Goal: Information Seeking & Learning: Learn about a topic

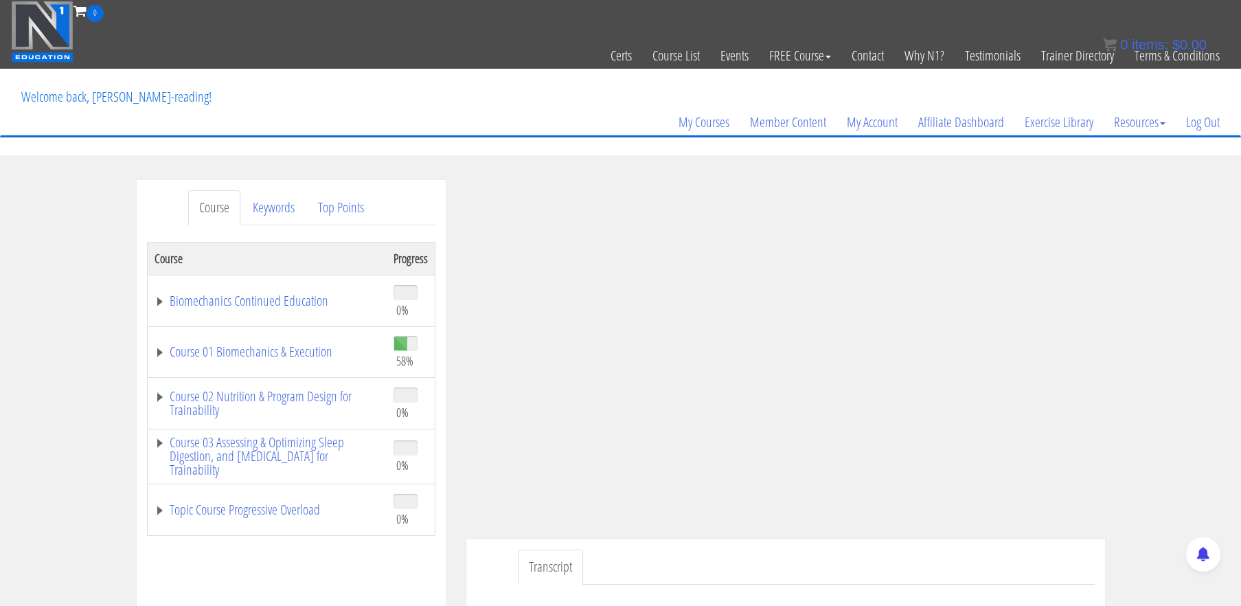
click at [1155, 272] on div "Course Keywords Top Points Course Progress Biomechanics Continued Education 0% …" at bounding box center [620, 568] width 1241 height 776
click at [301, 359] on link "Course 01 Biomechanics & Execution" at bounding box center [267, 352] width 225 height 14
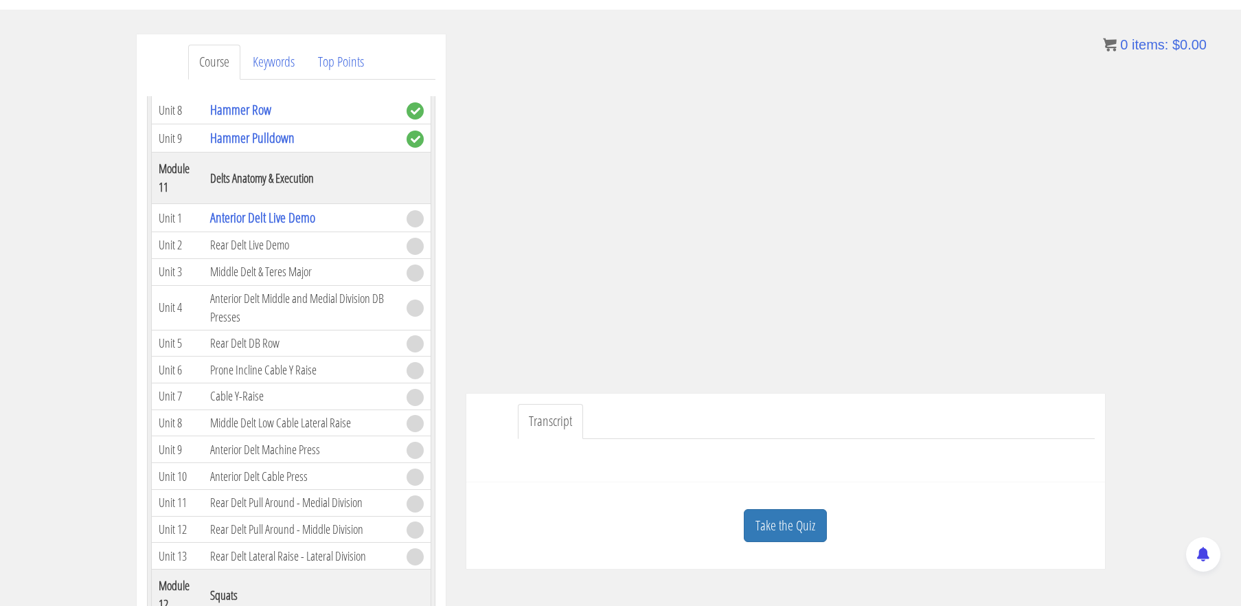
scroll to position [157, 0]
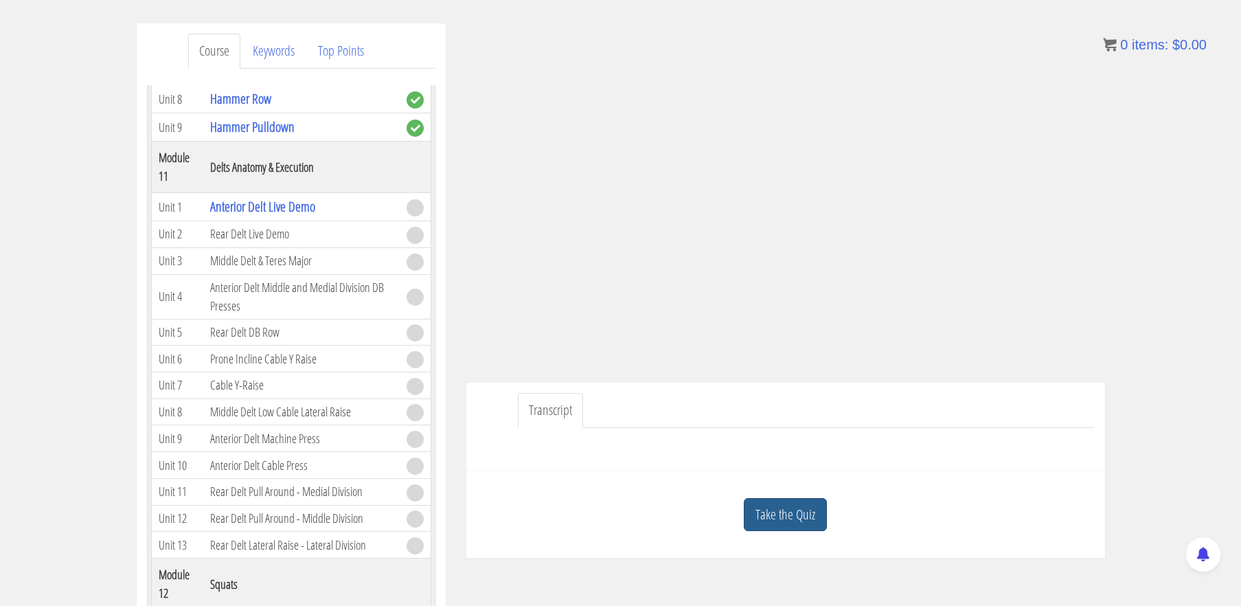
click at [795, 502] on link "Take the Quiz" at bounding box center [785, 515] width 83 height 34
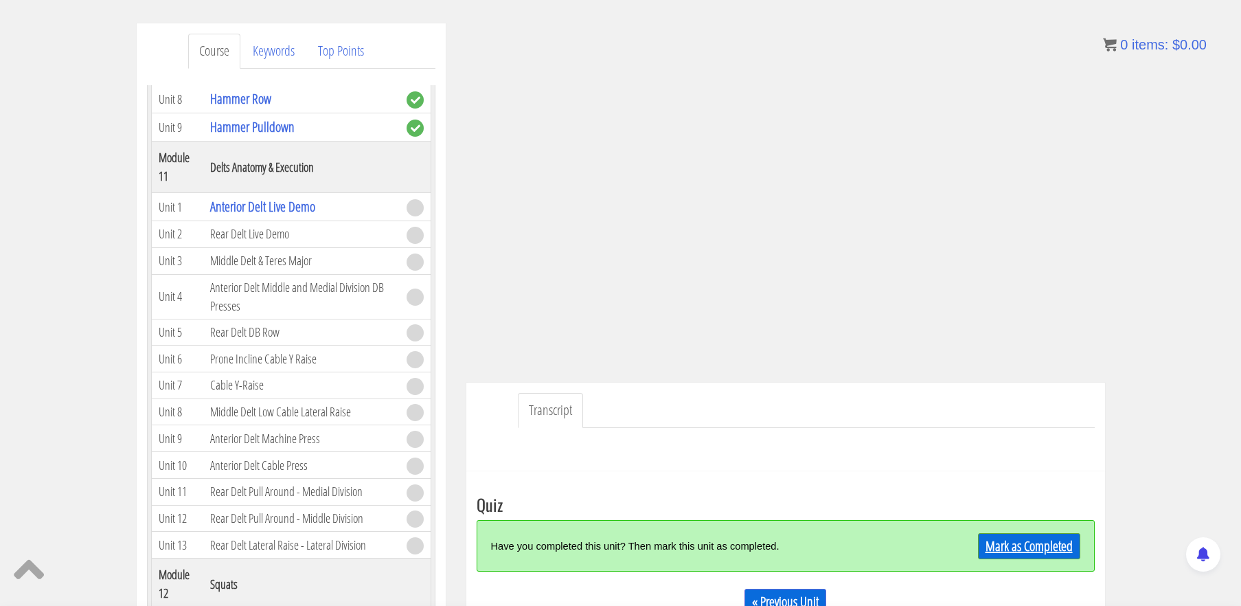
click at [997, 542] on link "Mark as Completed" at bounding box center [1029, 546] width 102 height 26
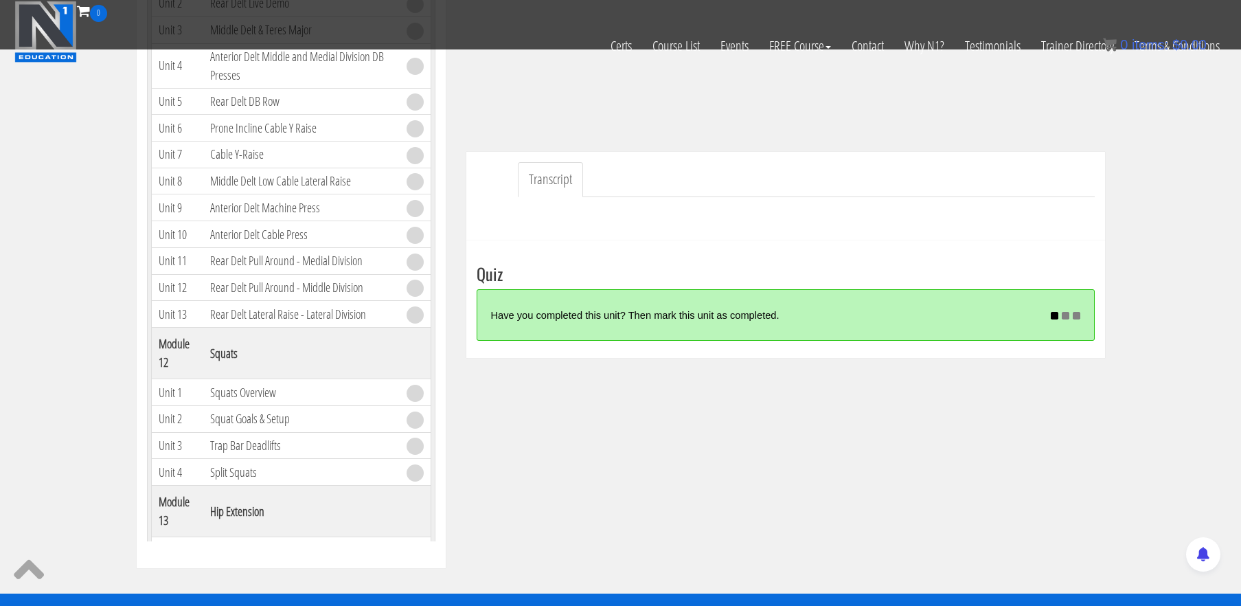
scroll to position [305, 0]
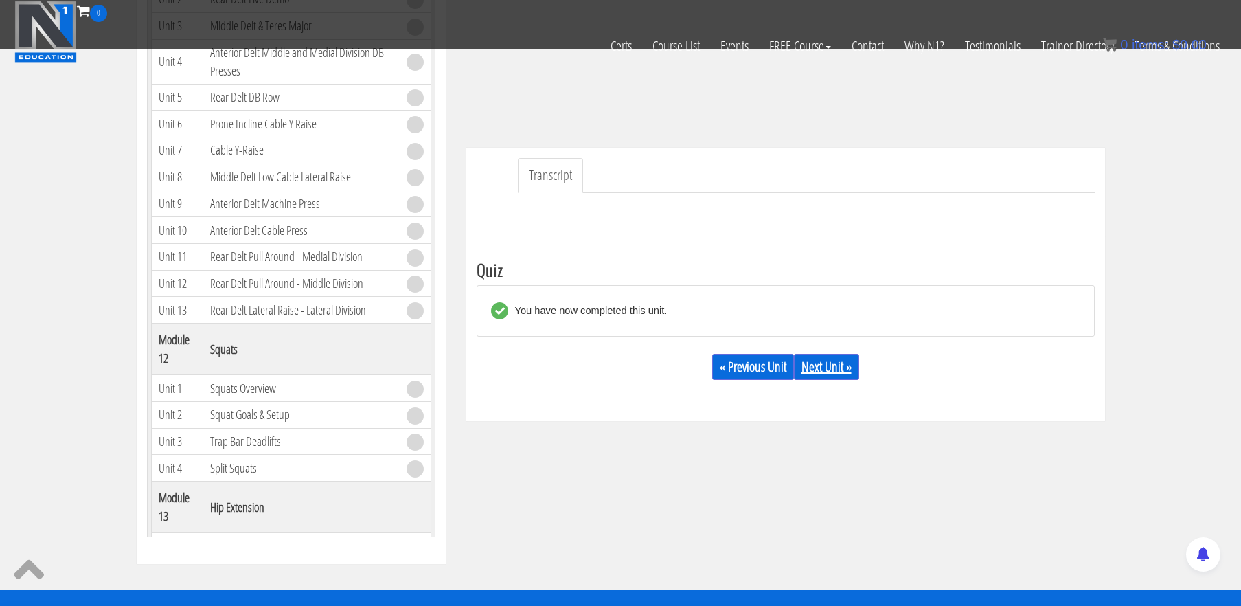
click at [815, 369] on link "Next Unit »" at bounding box center [826, 367] width 65 height 26
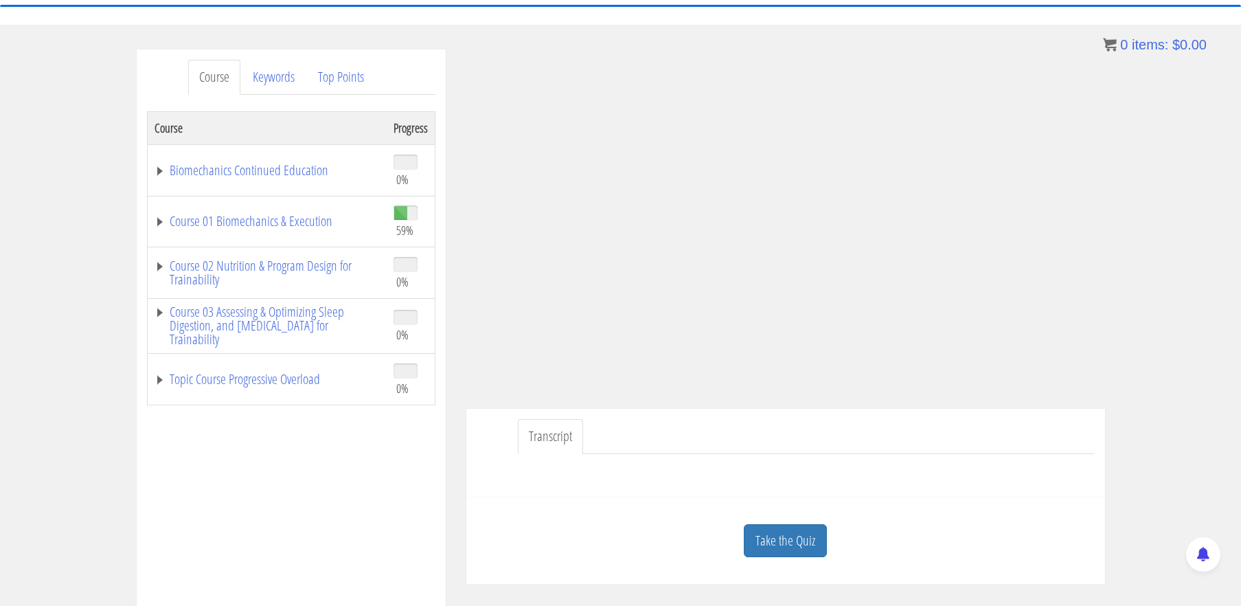
scroll to position [136, 0]
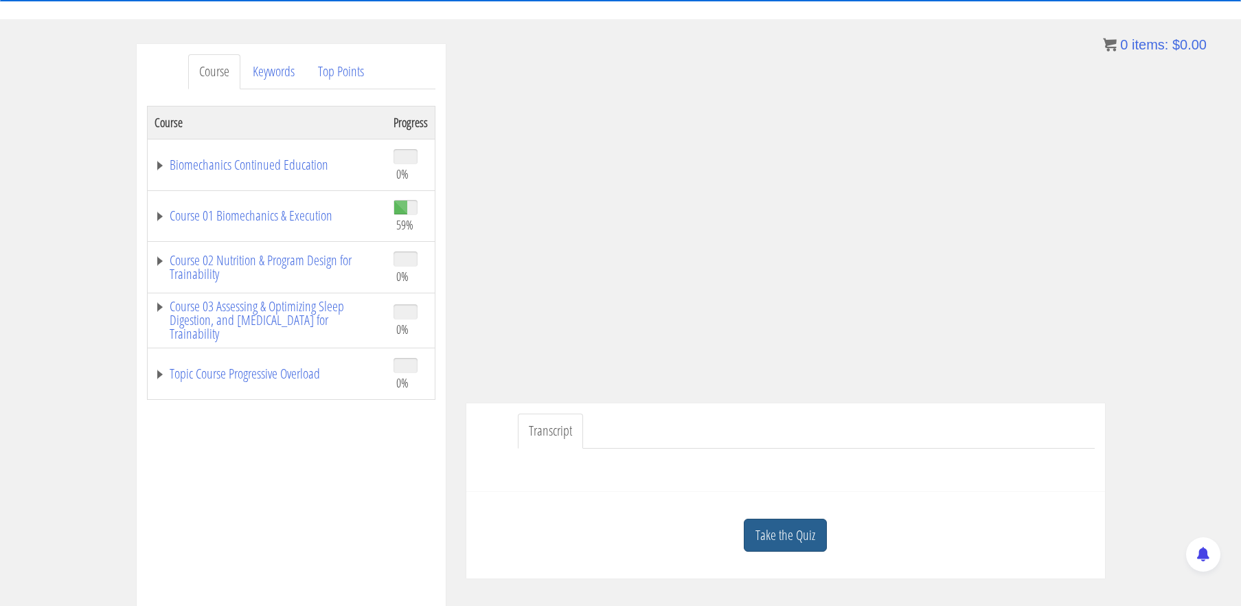
click at [805, 532] on link "Take the Quiz" at bounding box center [785, 536] width 83 height 34
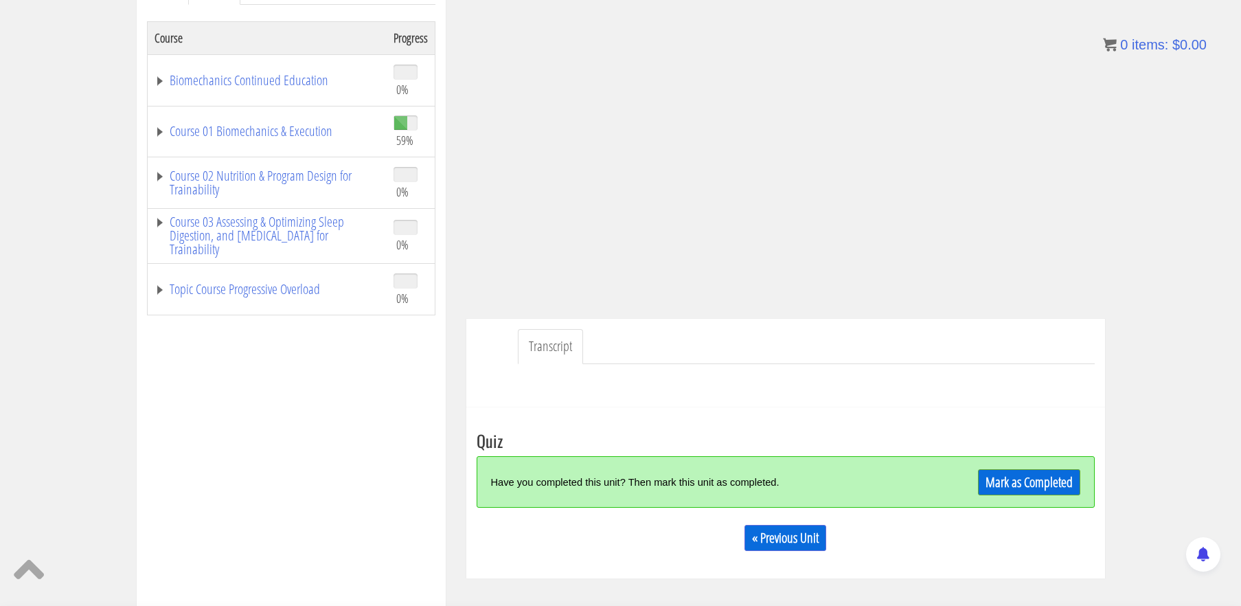
scroll to position [240, 0]
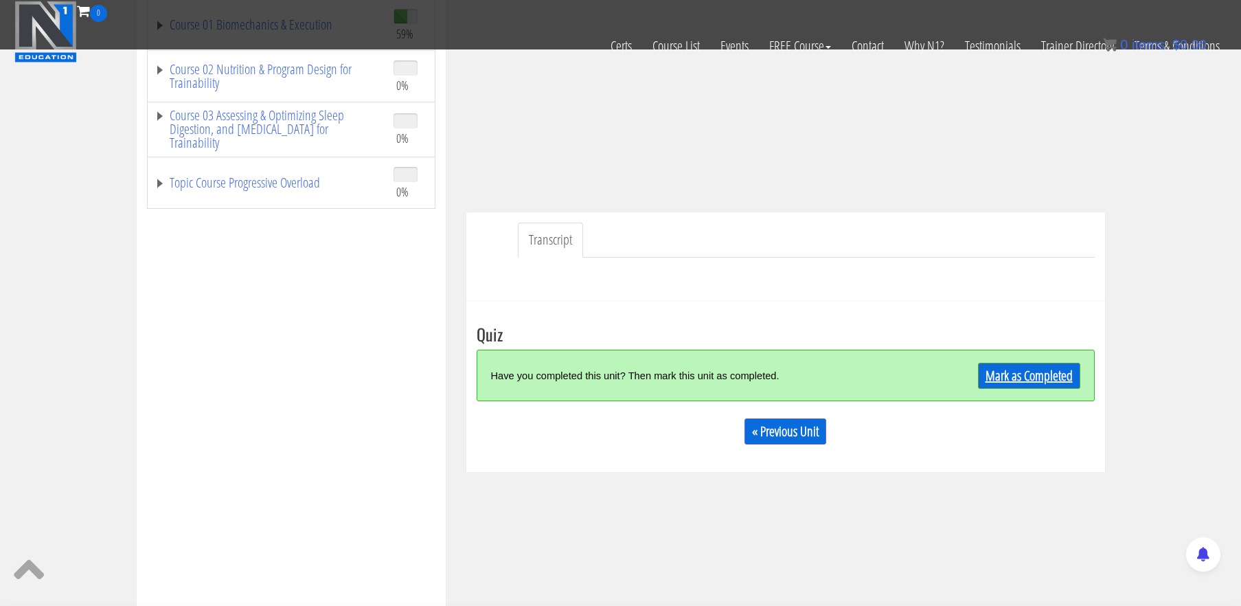
click at [1045, 376] on link "Mark as Completed" at bounding box center [1029, 376] width 102 height 26
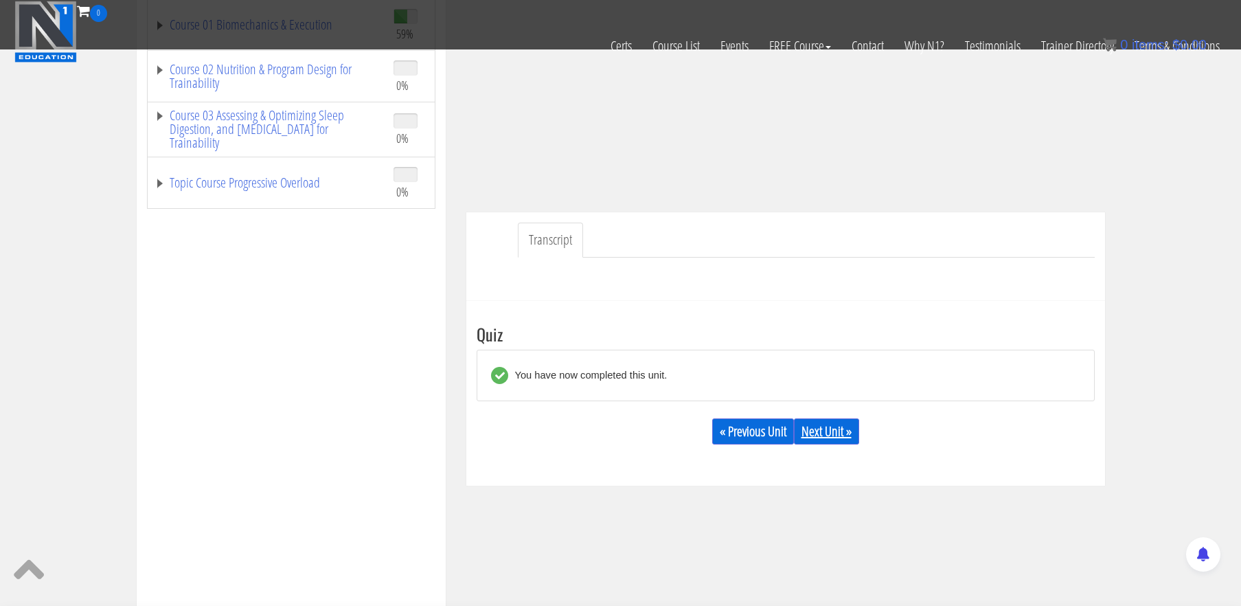
click at [822, 435] on link "Next Unit »" at bounding box center [826, 431] width 65 height 26
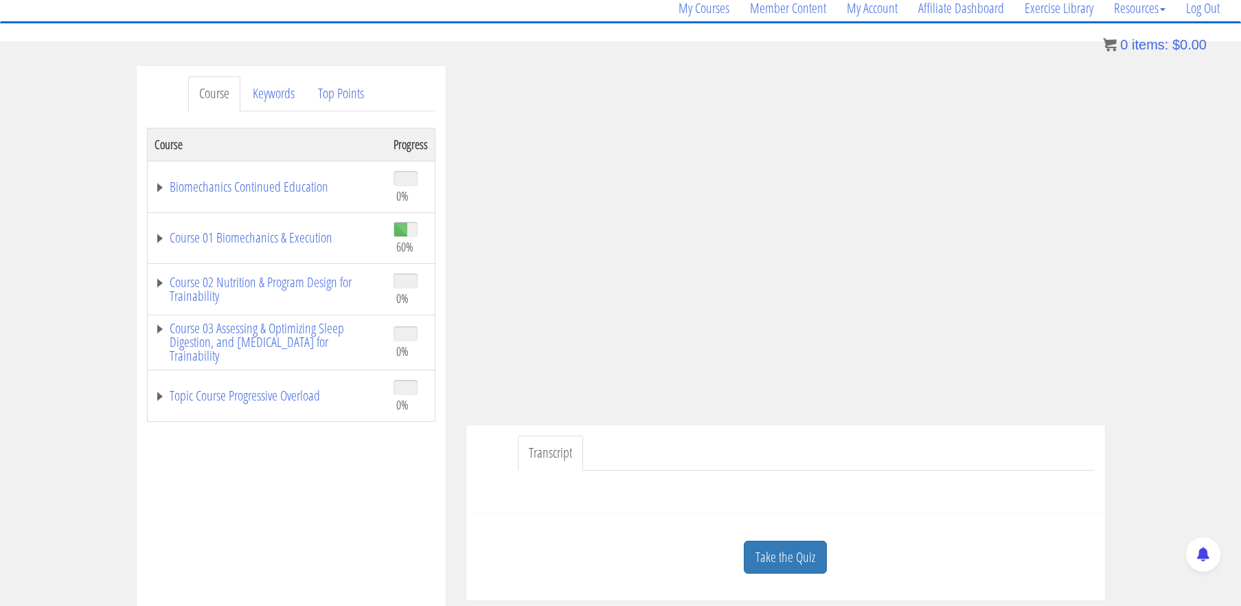
scroll to position [115, 0]
click at [795, 556] on link "Take the Quiz" at bounding box center [785, 556] width 83 height 34
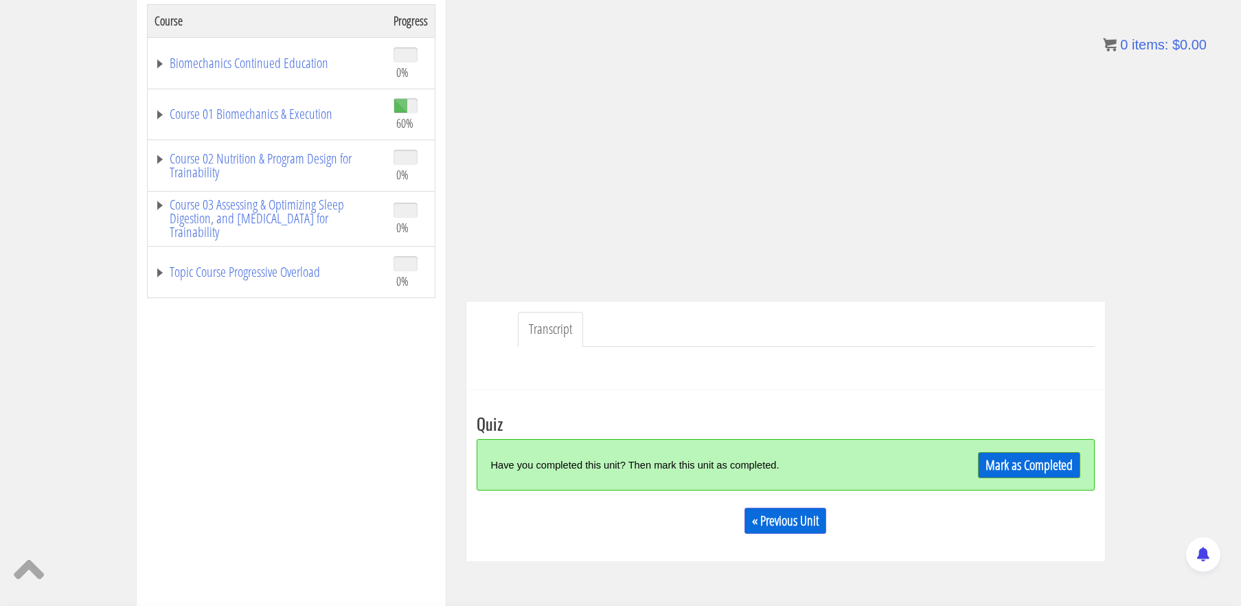
scroll to position [238, 0]
click at [1048, 459] on link "Mark as Completed" at bounding box center [1029, 464] width 102 height 26
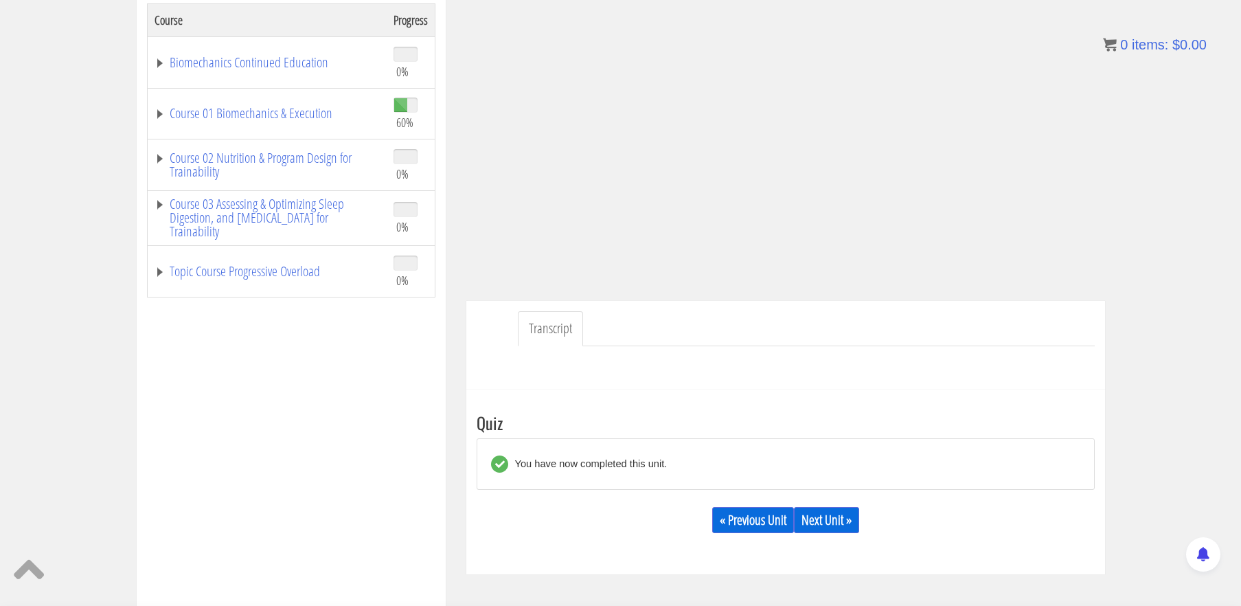
scroll to position [236, 0]
click at [826, 521] on link "Next Unit »" at bounding box center [826, 523] width 65 height 26
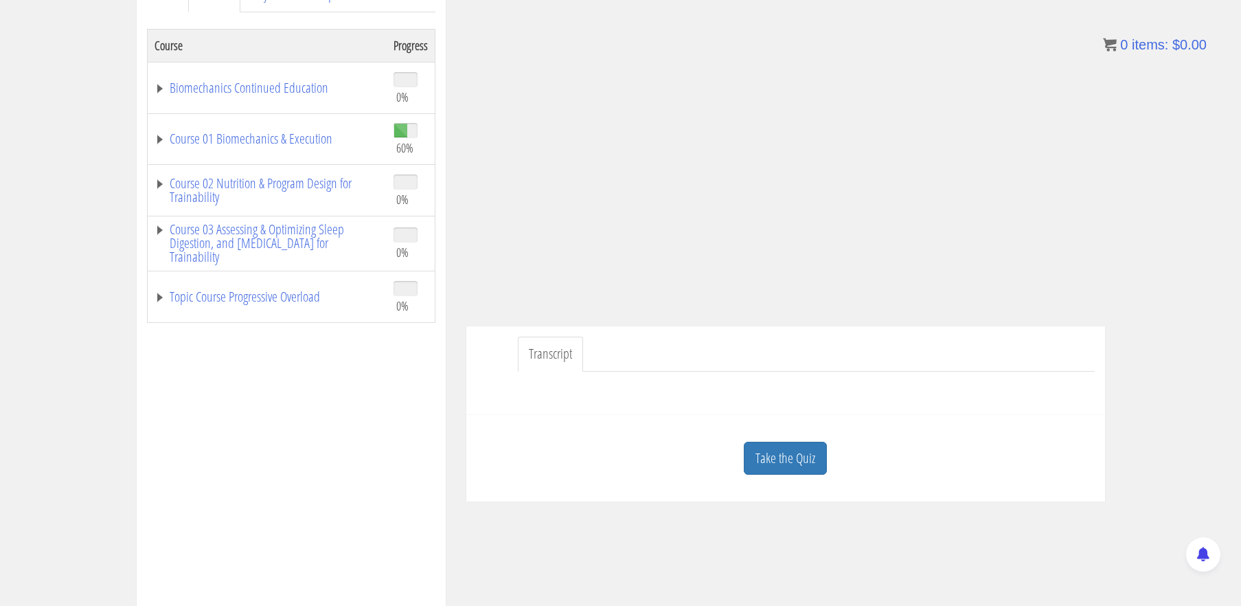
scroll to position [218, 0]
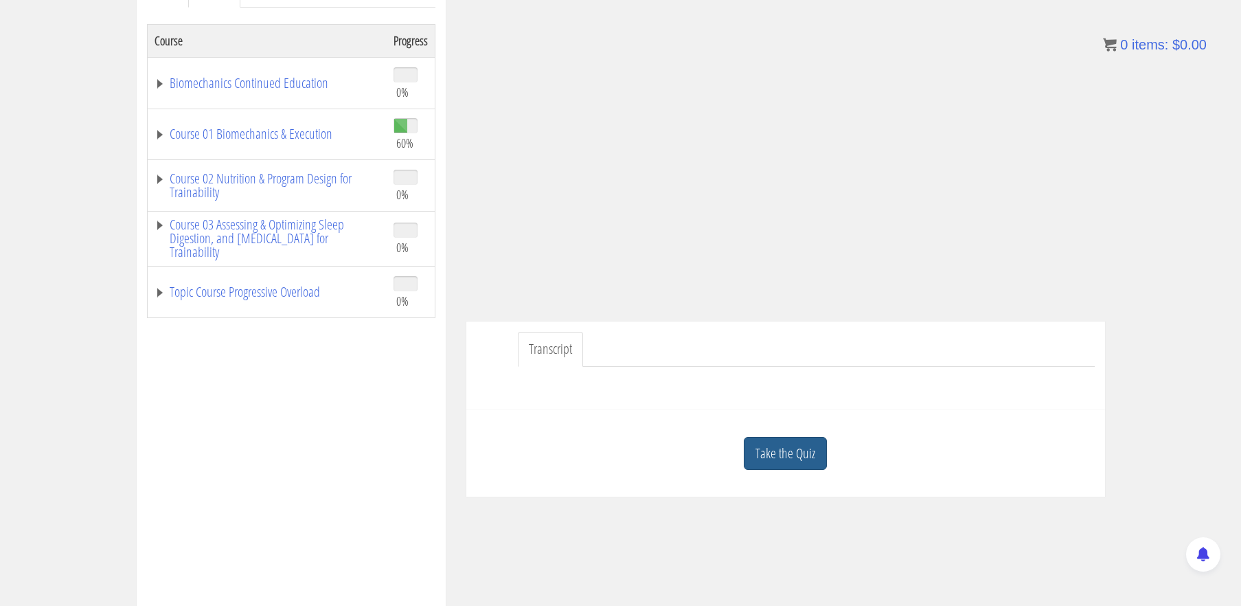
click at [777, 450] on link "Take the Quiz" at bounding box center [785, 454] width 83 height 34
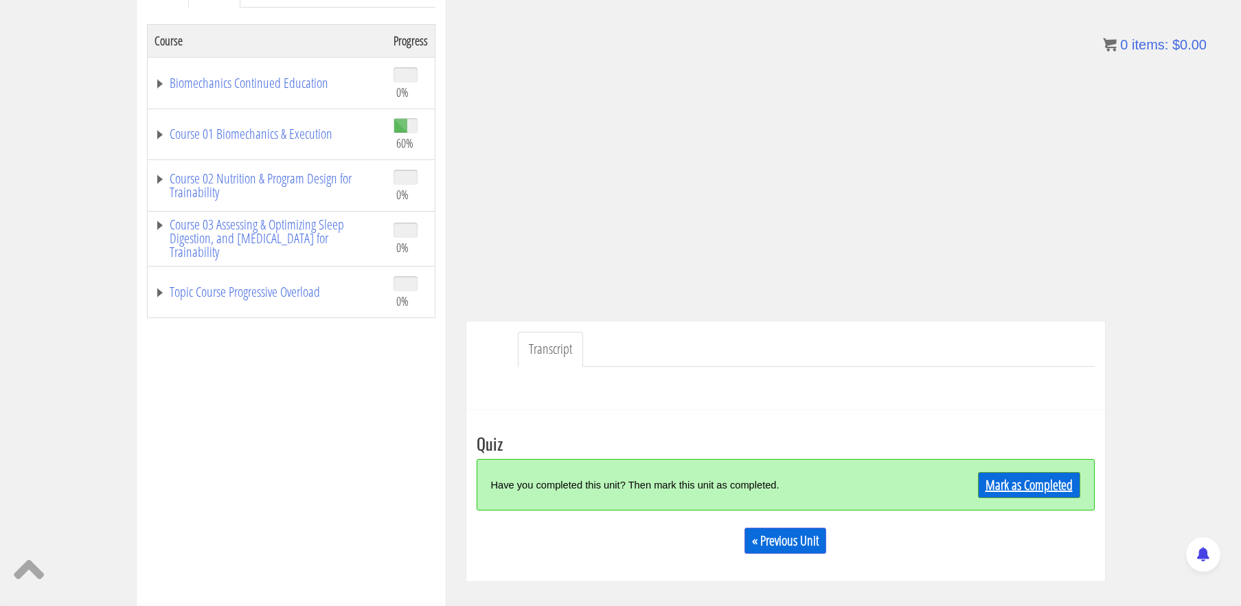
click at [1010, 490] on link "Mark as Completed" at bounding box center [1029, 485] width 102 height 26
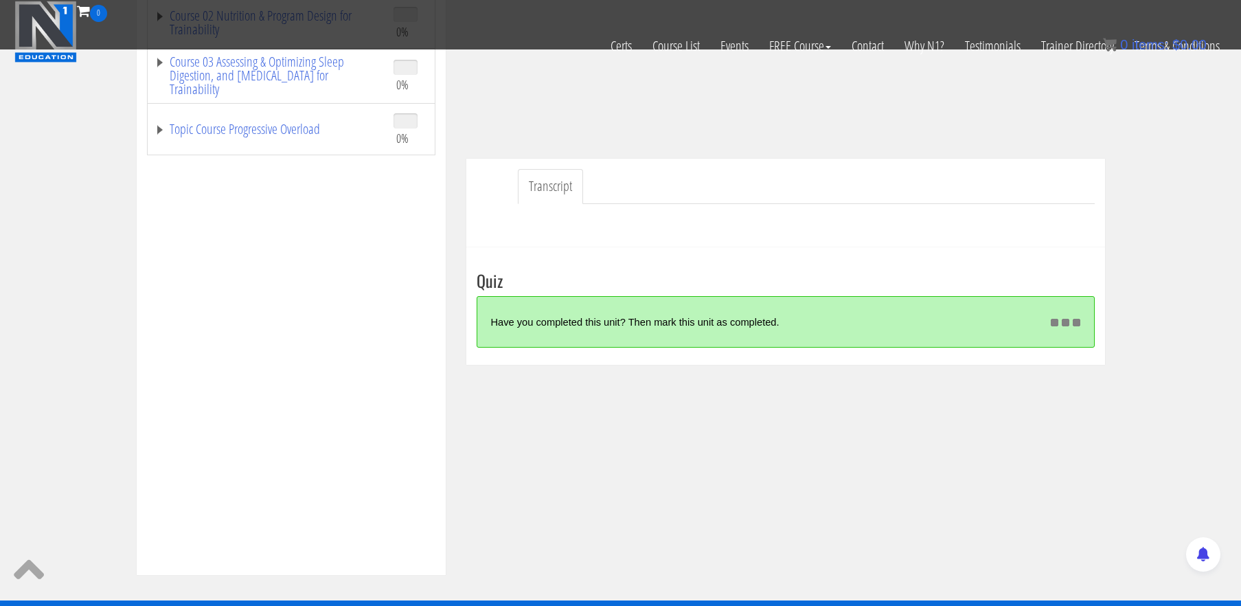
scroll to position [295, 0]
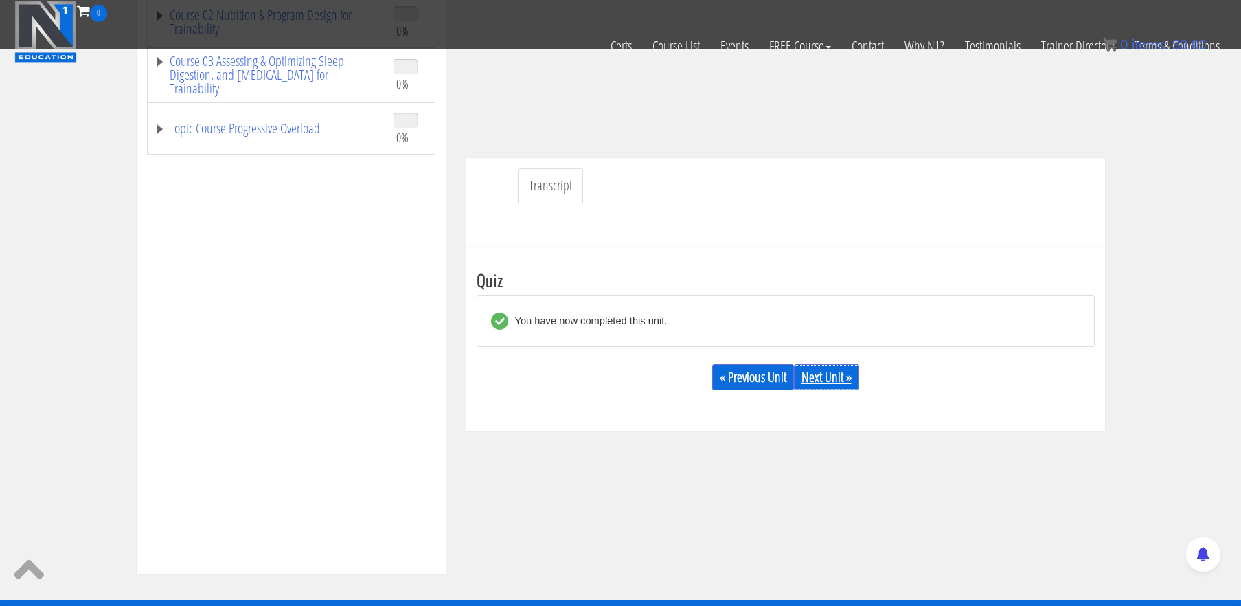
click at [808, 384] on link "Next Unit »" at bounding box center [826, 377] width 65 height 26
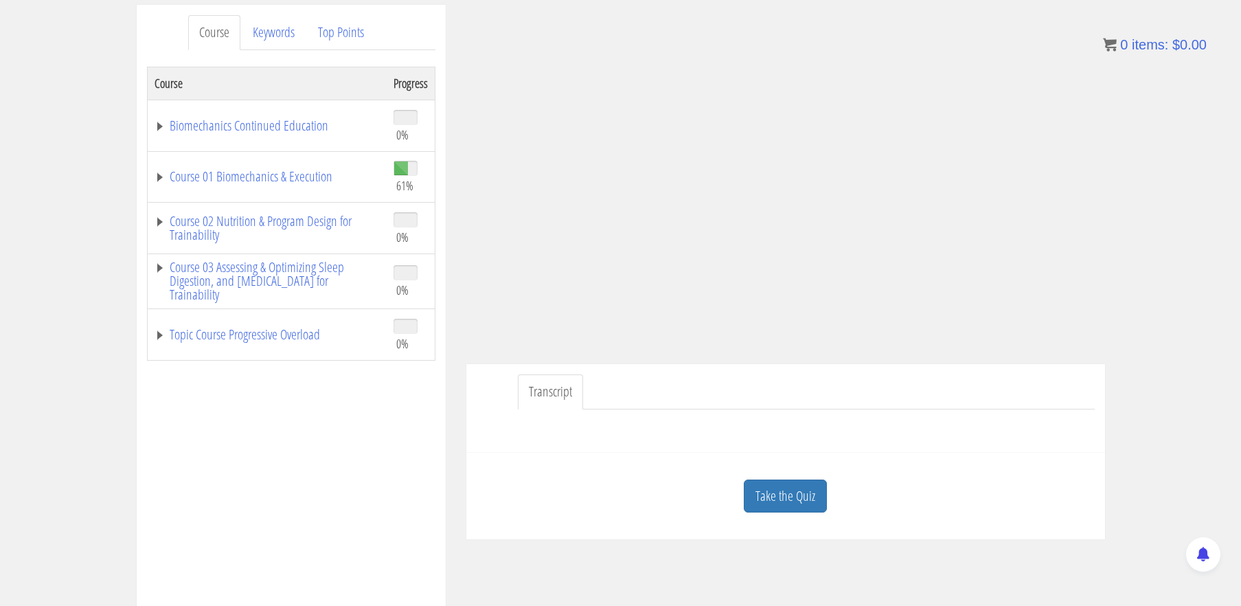
scroll to position [181, 0]
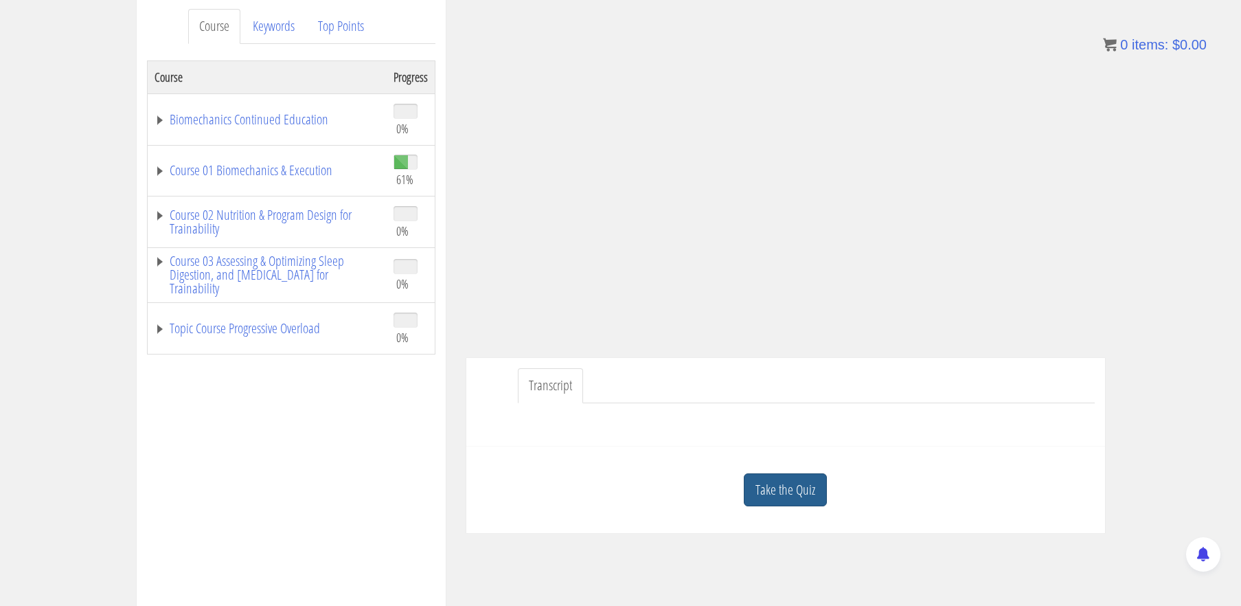
click at [799, 484] on link "Take the Quiz" at bounding box center [785, 490] width 83 height 34
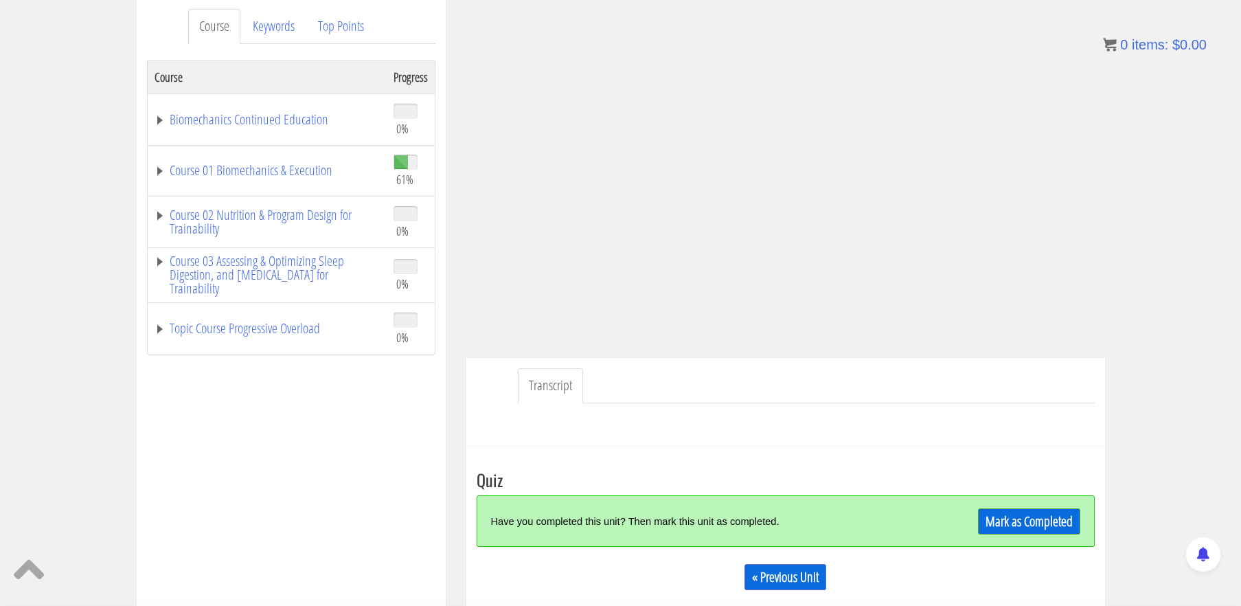
click at [1048, 534] on div "Mark as Completed" at bounding box center [1003, 521] width 155 height 30
click at [1043, 521] on link "Mark as Completed" at bounding box center [1029, 521] width 102 height 26
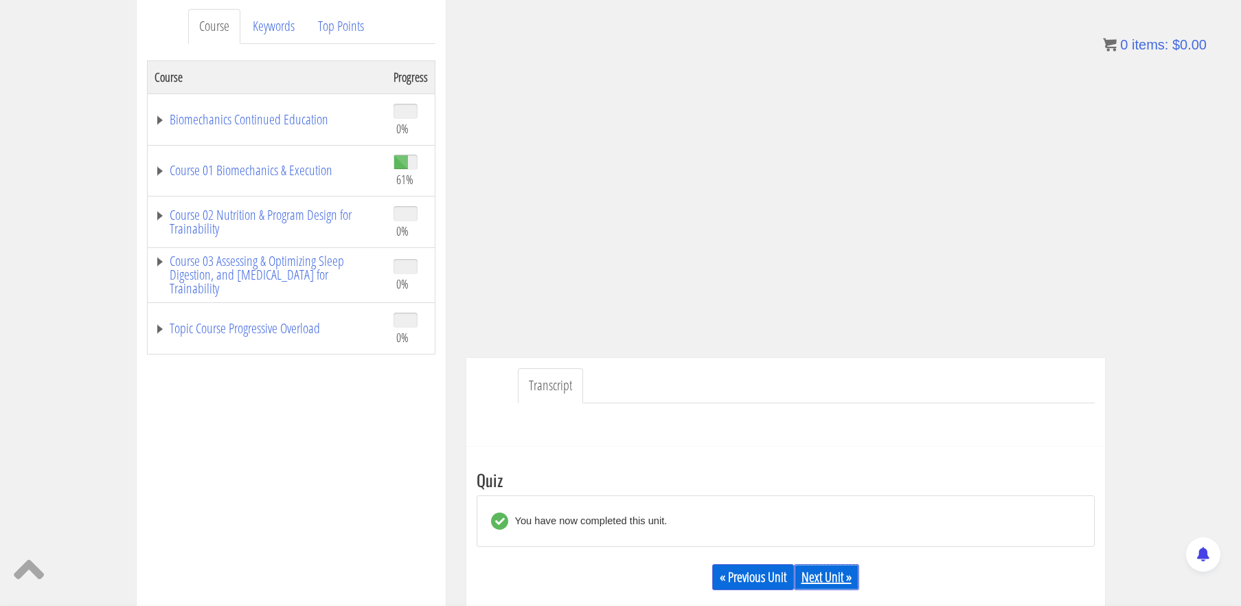
click at [817, 580] on link "Next Unit »" at bounding box center [826, 577] width 65 height 26
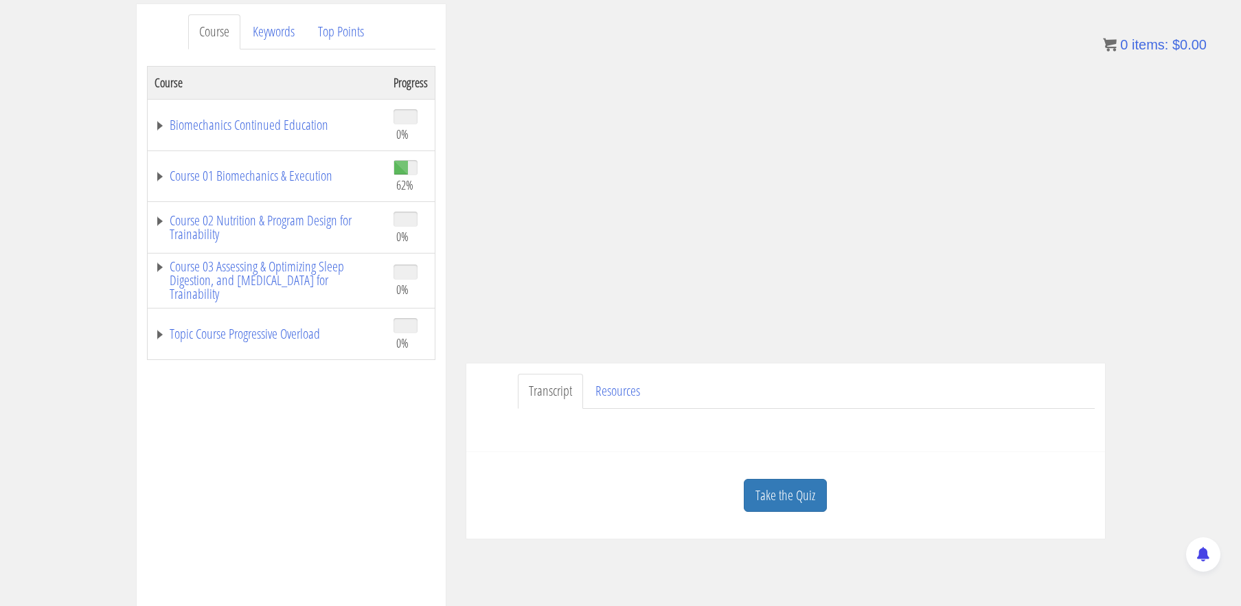
scroll to position [184, 0]
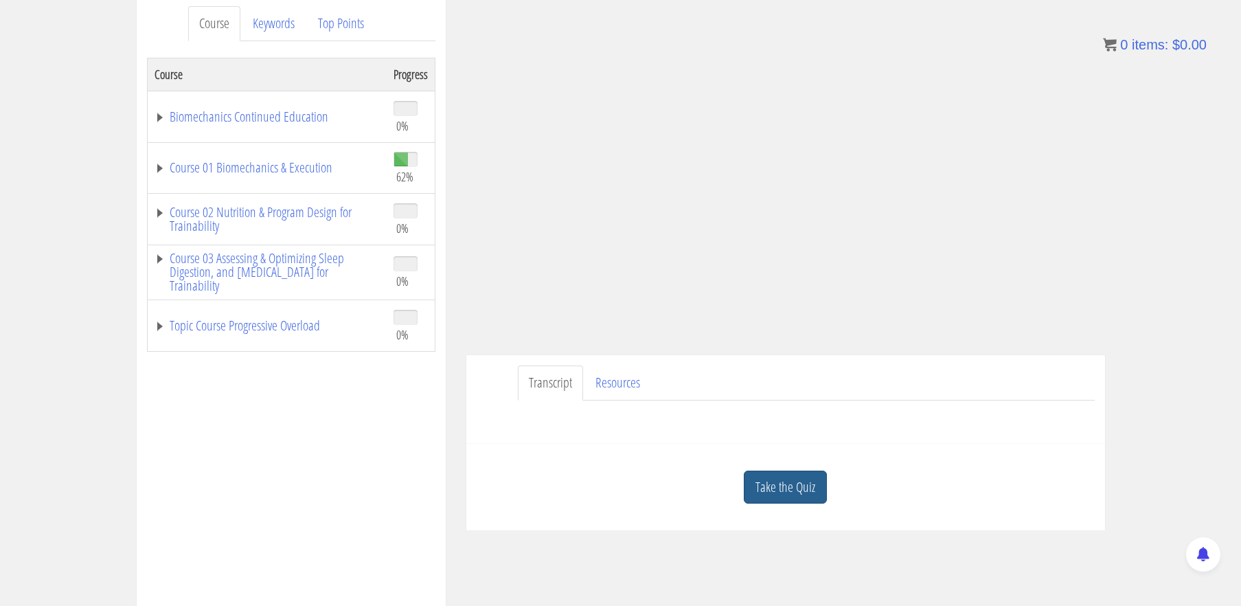
click at [776, 490] on link "Take the Quiz" at bounding box center [785, 488] width 83 height 34
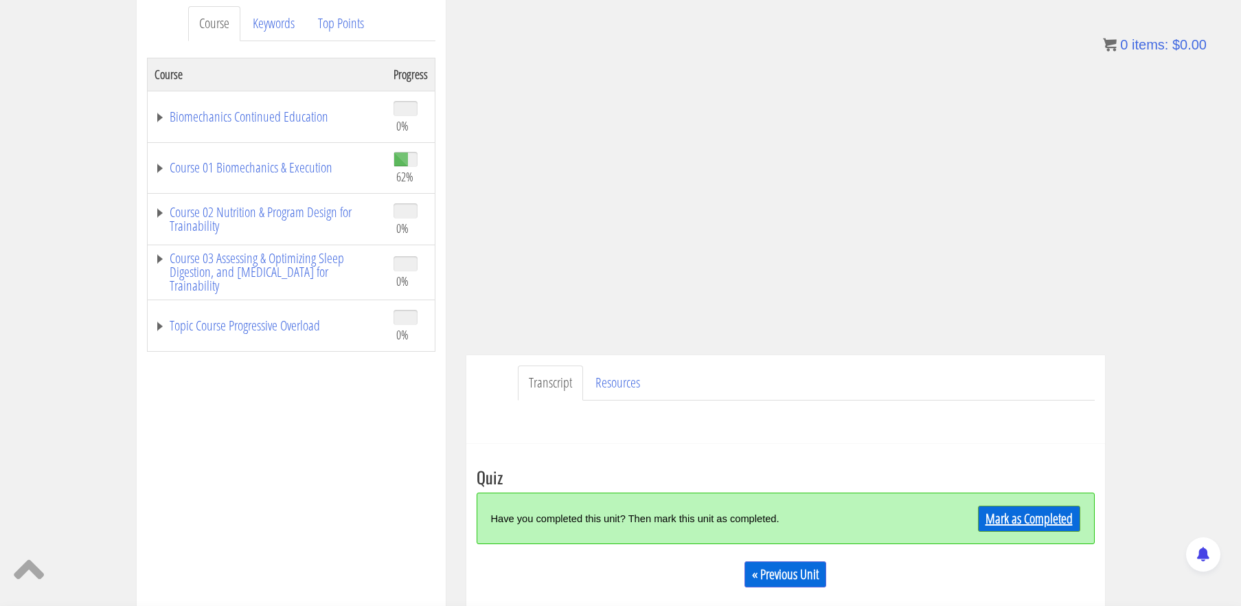
click at [1042, 513] on link "Mark as Completed" at bounding box center [1029, 519] width 102 height 26
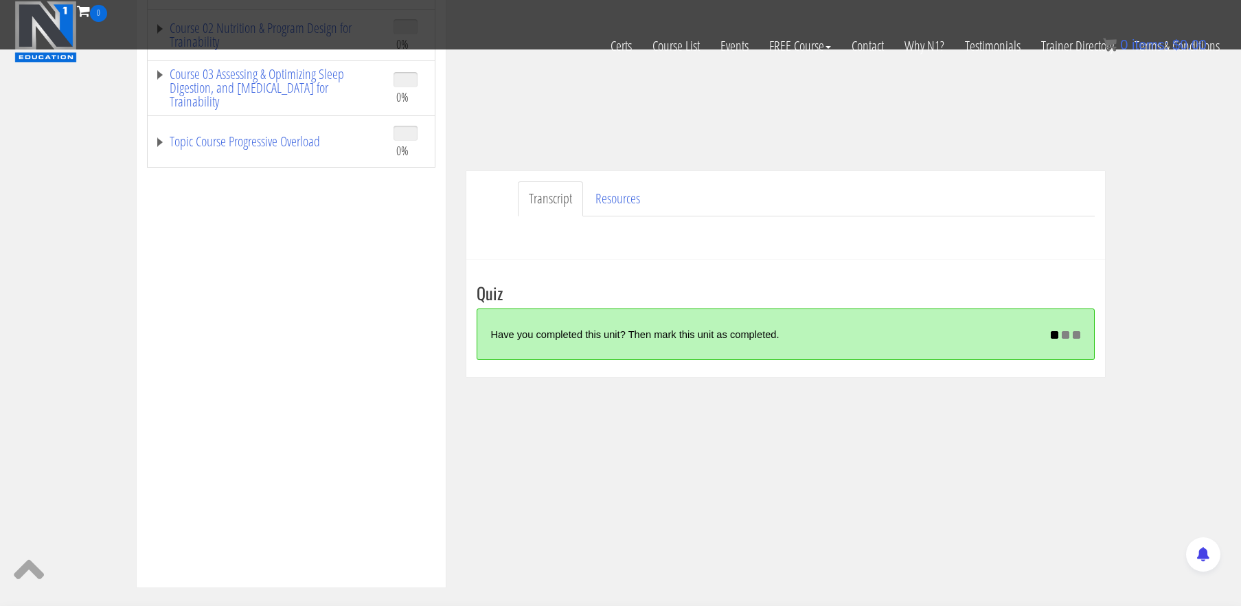
scroll to position [283, 0]
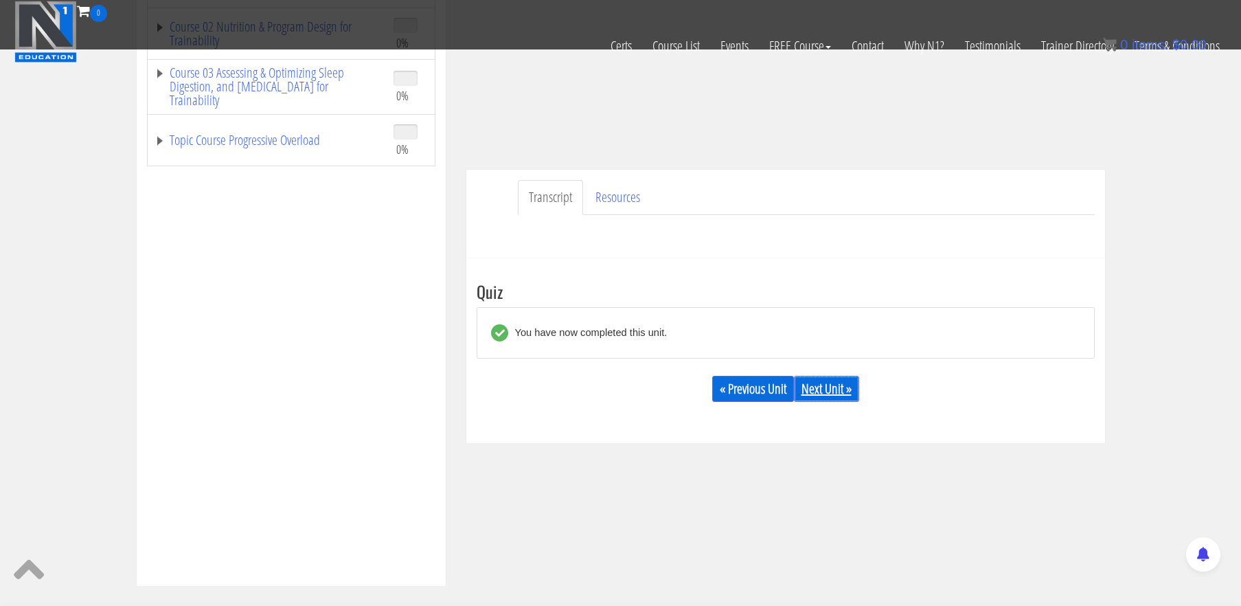
click at [807, 384] on link "Next Unit »" at bounding box center [826, 389] width 65 height 26
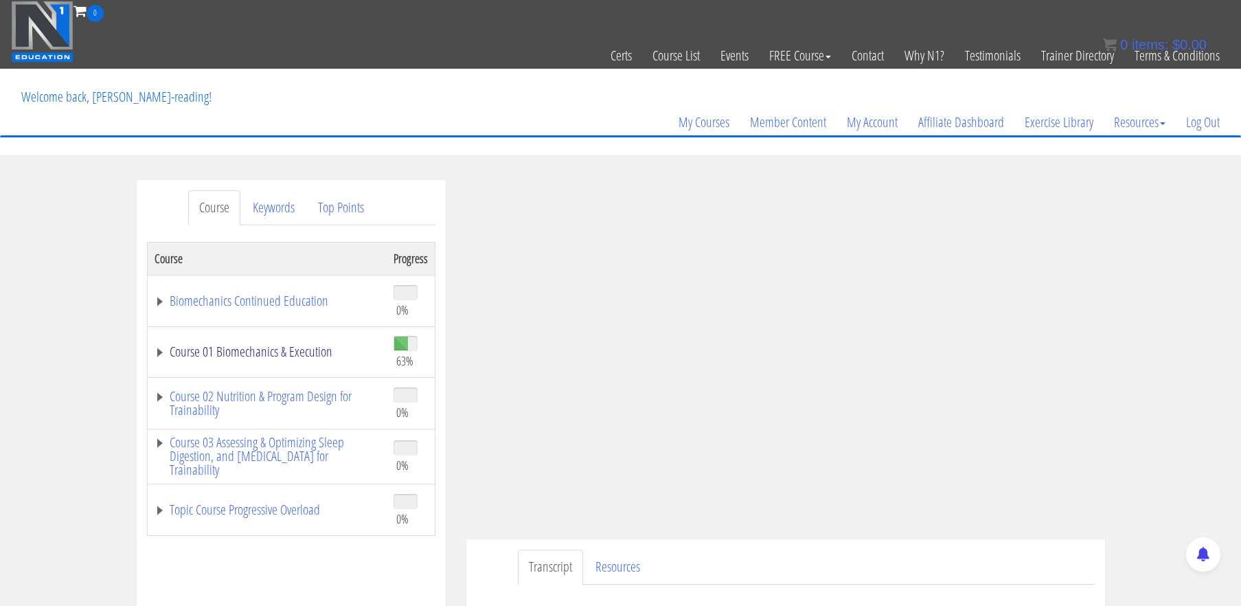
click at [302, 354] on link "Course 01 Biomechanics & Execution" at bounding box center [267, 352] width 225 height 14
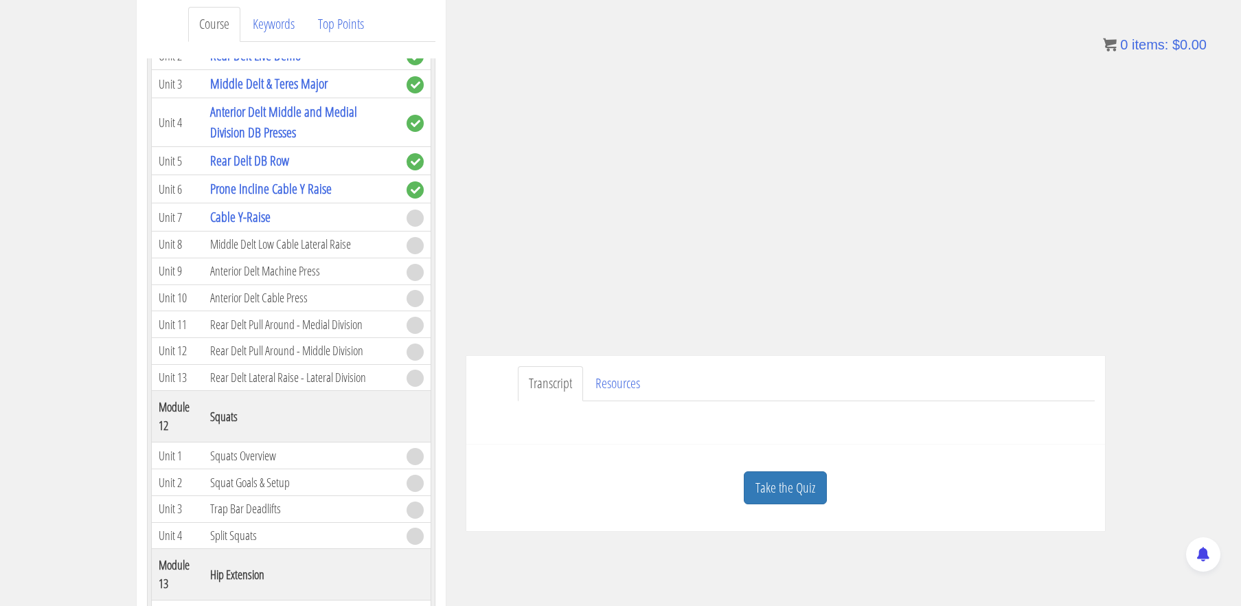
scroll to position [185, 0]
click at [816, 486] on link "Take the Quiz" at bounding box center [785, 487] width 83 height 34
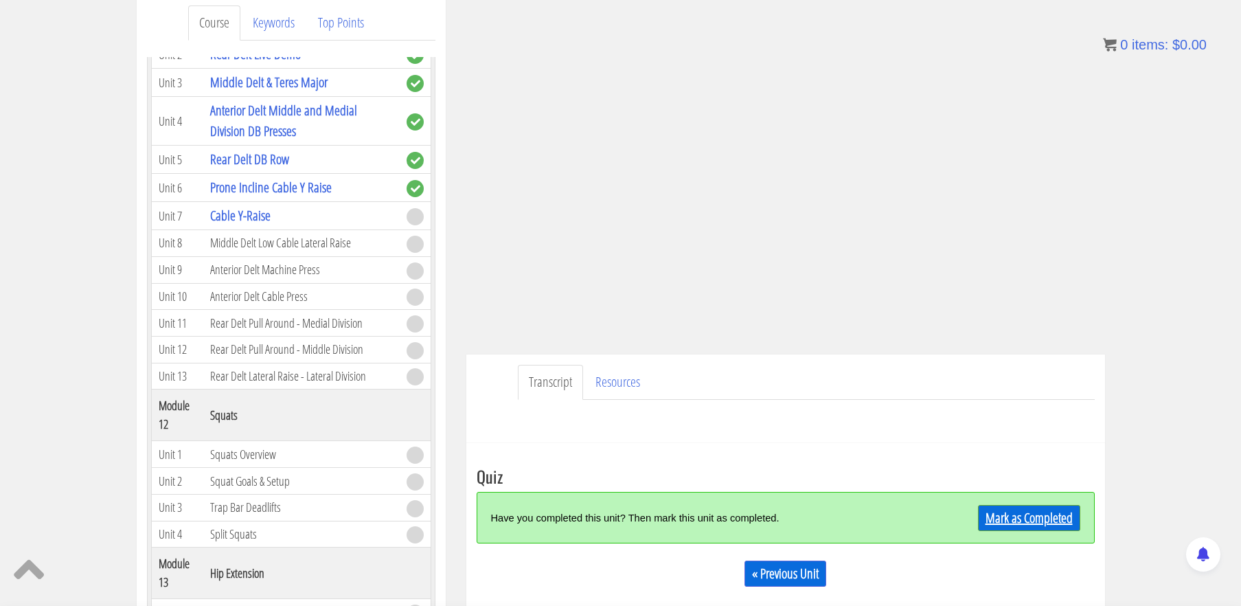
click at [1054, 514] on link "Mark as Completed" at bounding box center [1029, 518] width 102 height 26
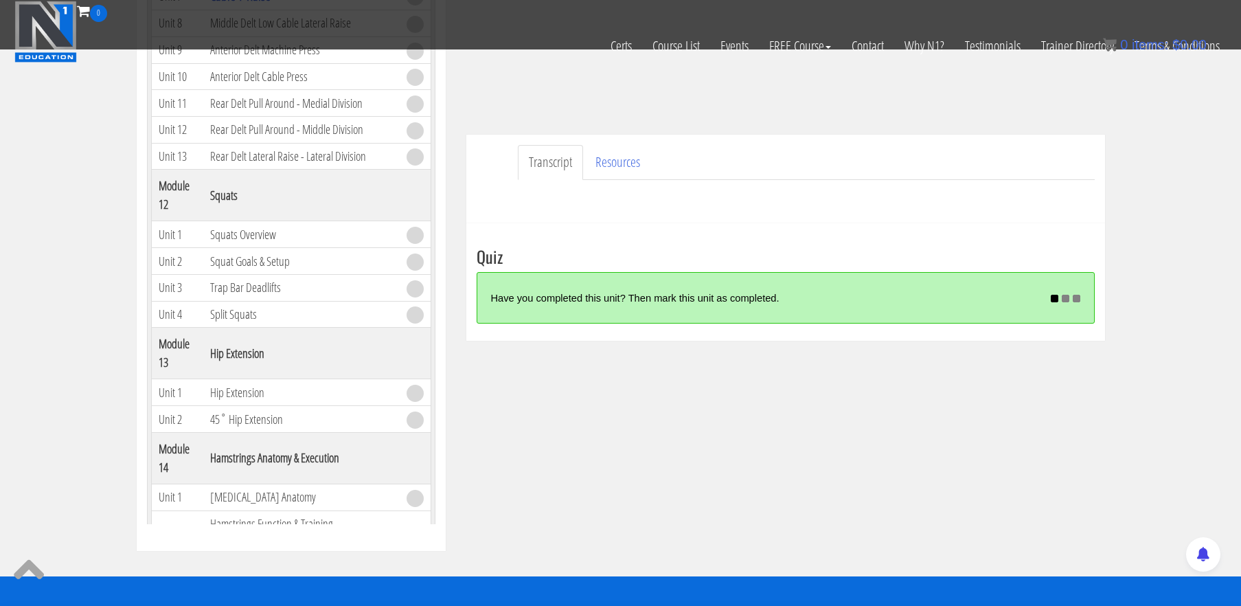
scroll to position [324, 0]
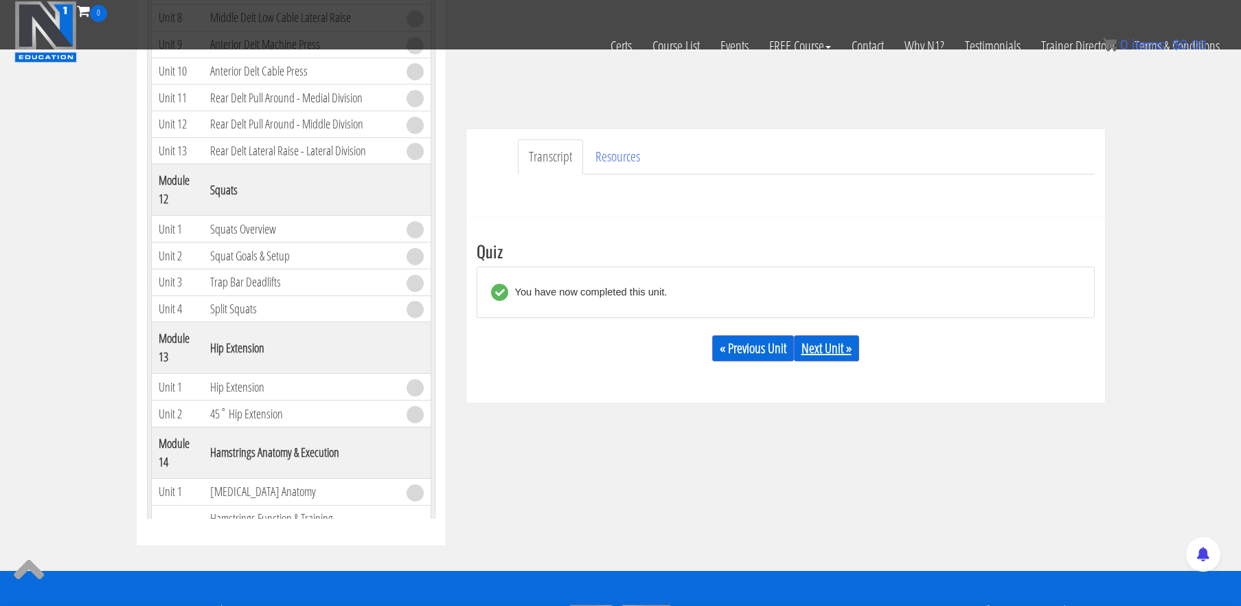
click at [836, 349] on link "Next Unit »" at bounding box center [826, 348] width 65 height 26
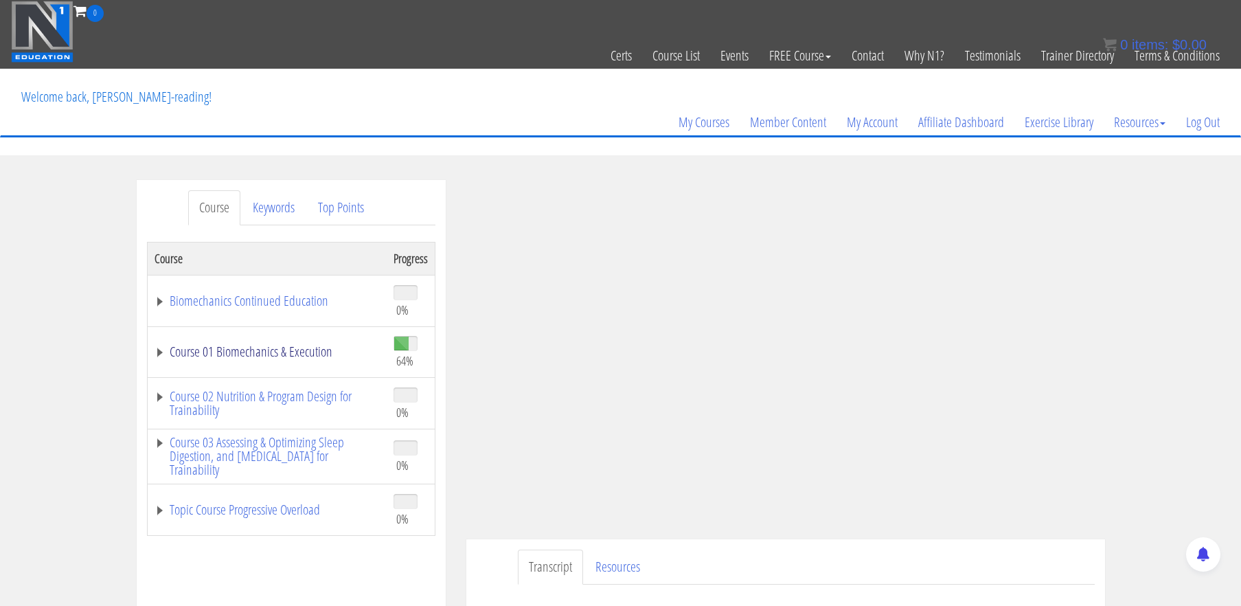
click at [281, 357] on link "Course 01 Biomechanics & Execution" at bounding box center [267, 352] width 225 height 14
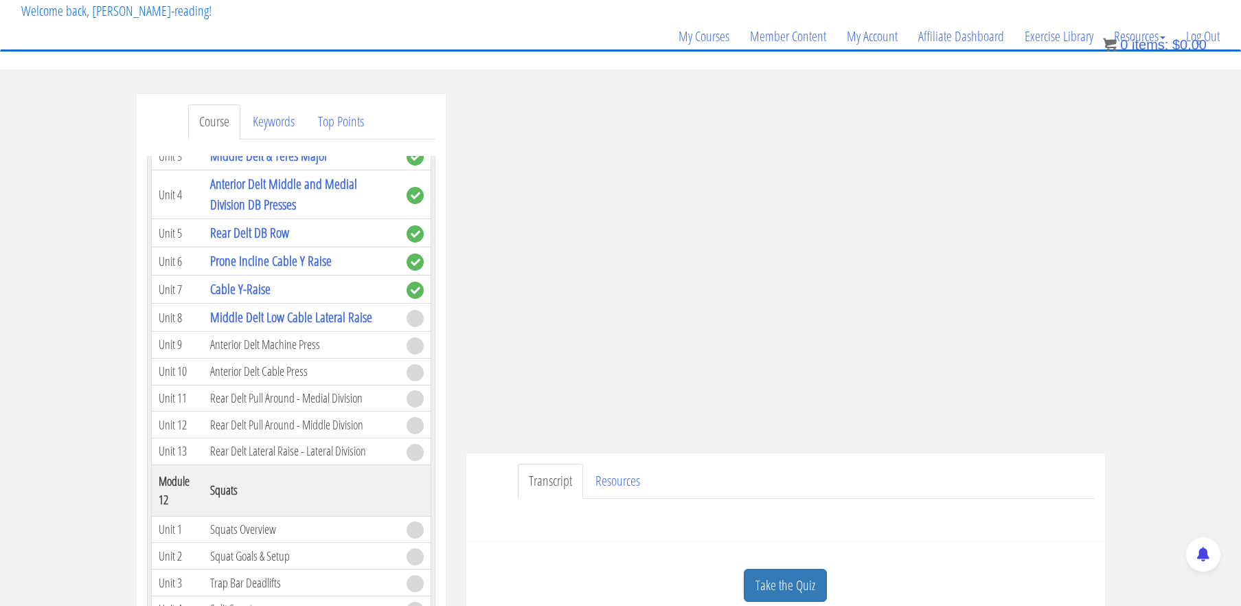
scroll to position [89, 0]
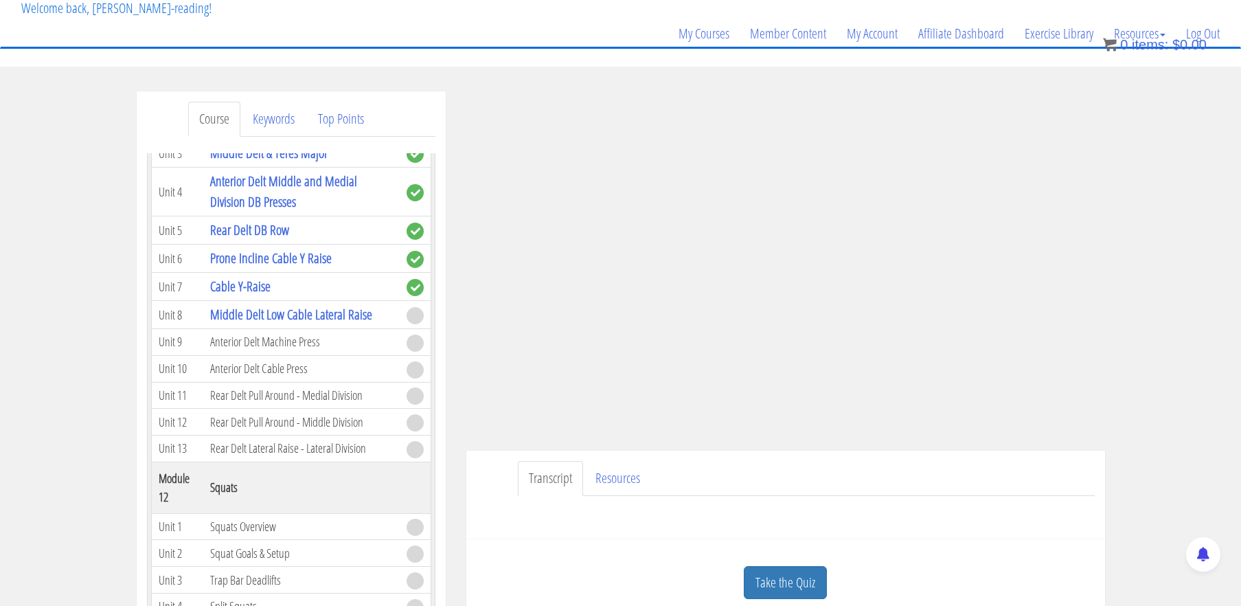
click at [1092, 475] on ul "Transcript Resources" at bounding box center [806, 478] width 577 height 35
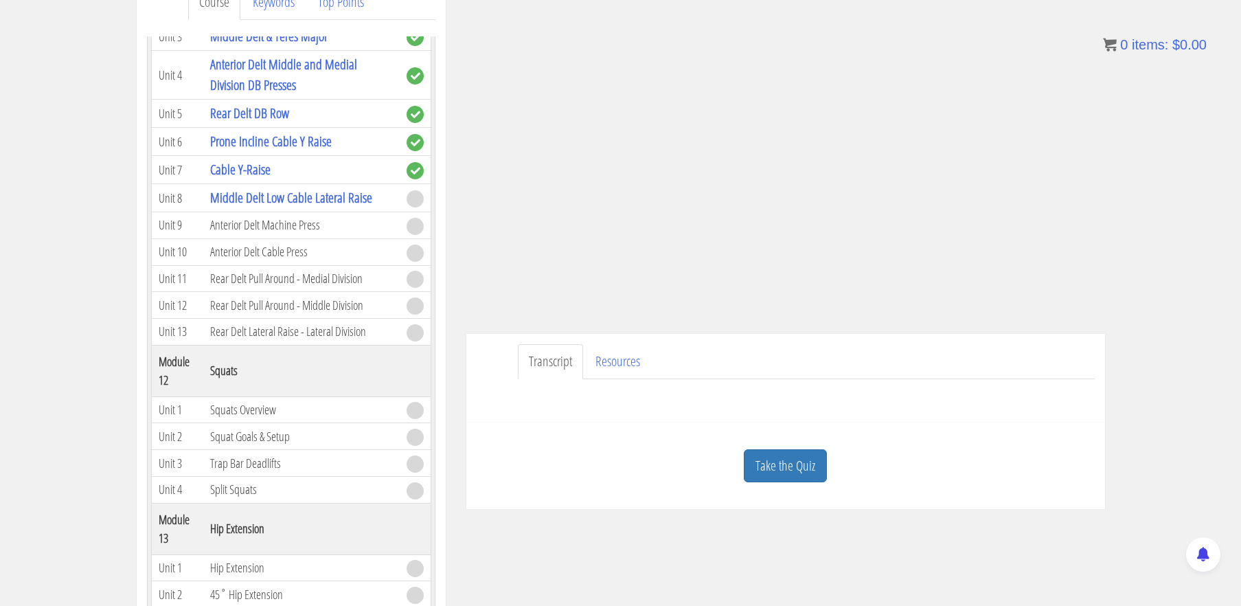
scroll to position [209, 0]
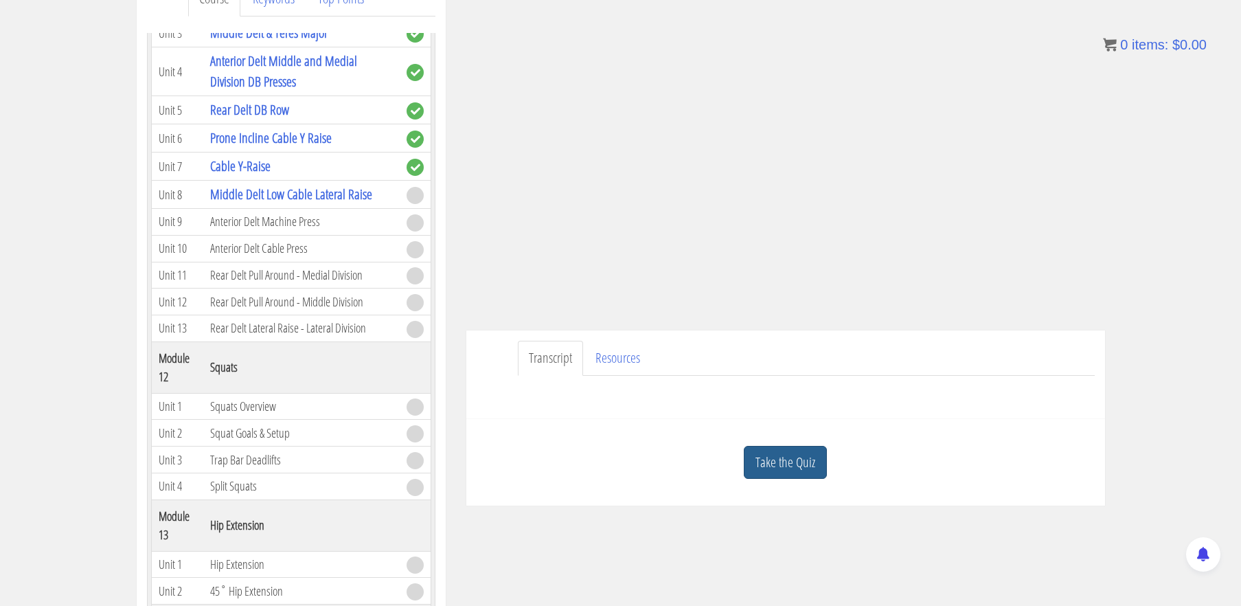
click at [817, 457] on link "Take the Quiz" at bounding box center [785, 463] width 83 height 34
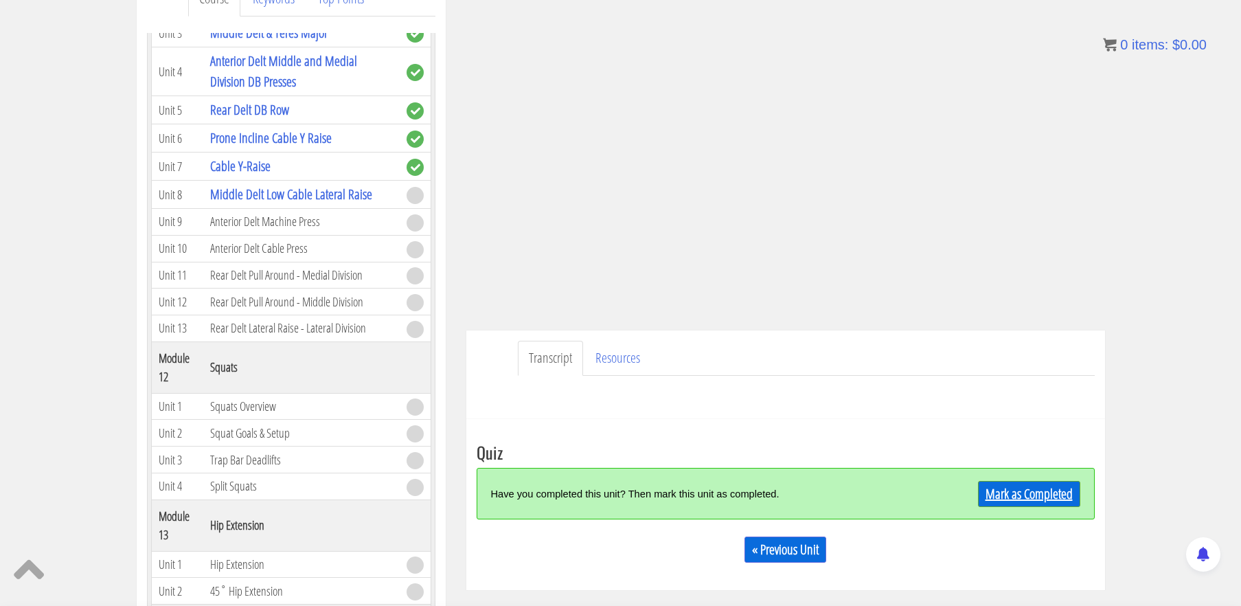
click at [1021, 488] on link "Mark as Completed" at bounding box center [1029, 494] width 102 height 26
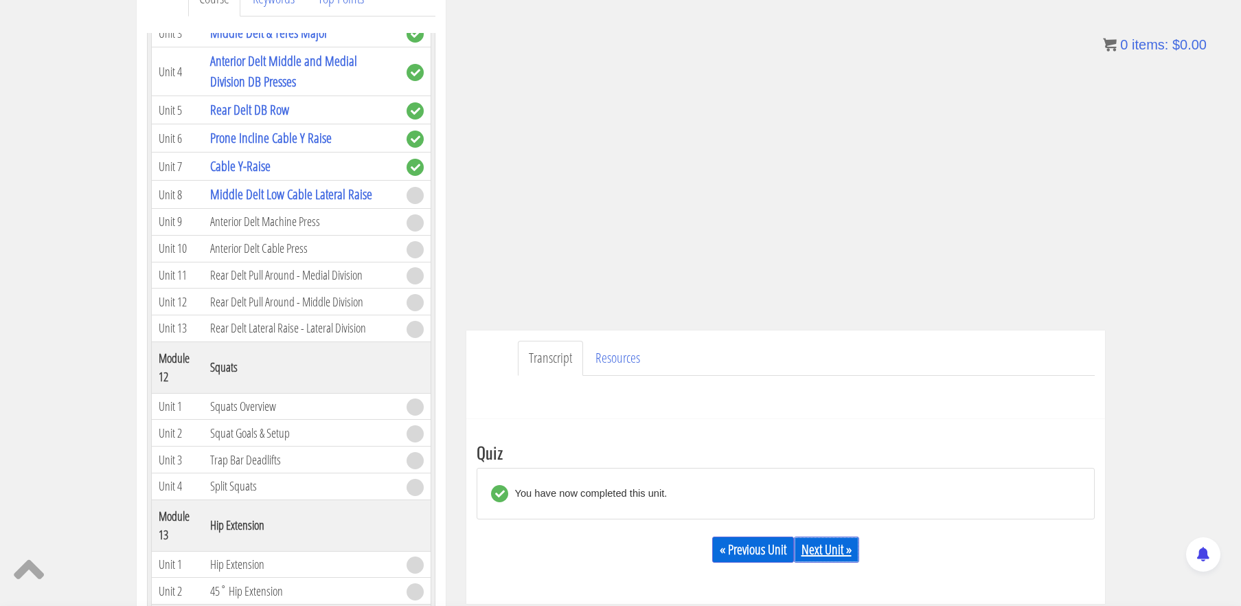
click at [828, 539] on link "Next Unit »" at bounding box center [826, 549] width 65 height 26
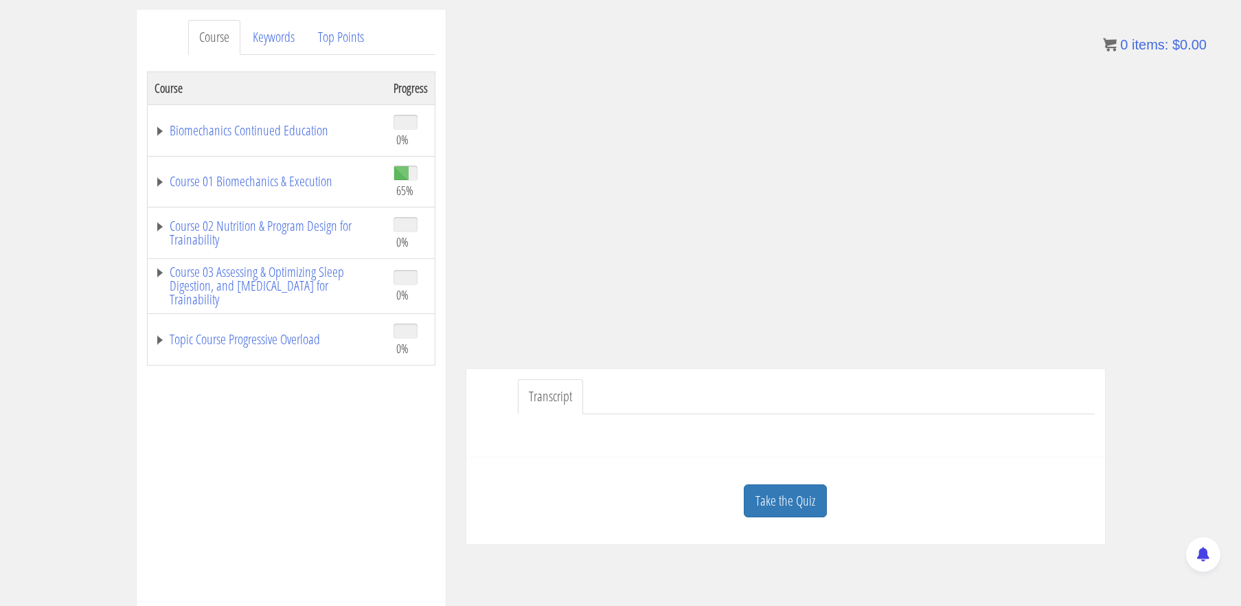
scroll to position [172, 0]
click at [792, 495] on link "Take the Quiz" at bounding box center [785, 499] width 83 height 34
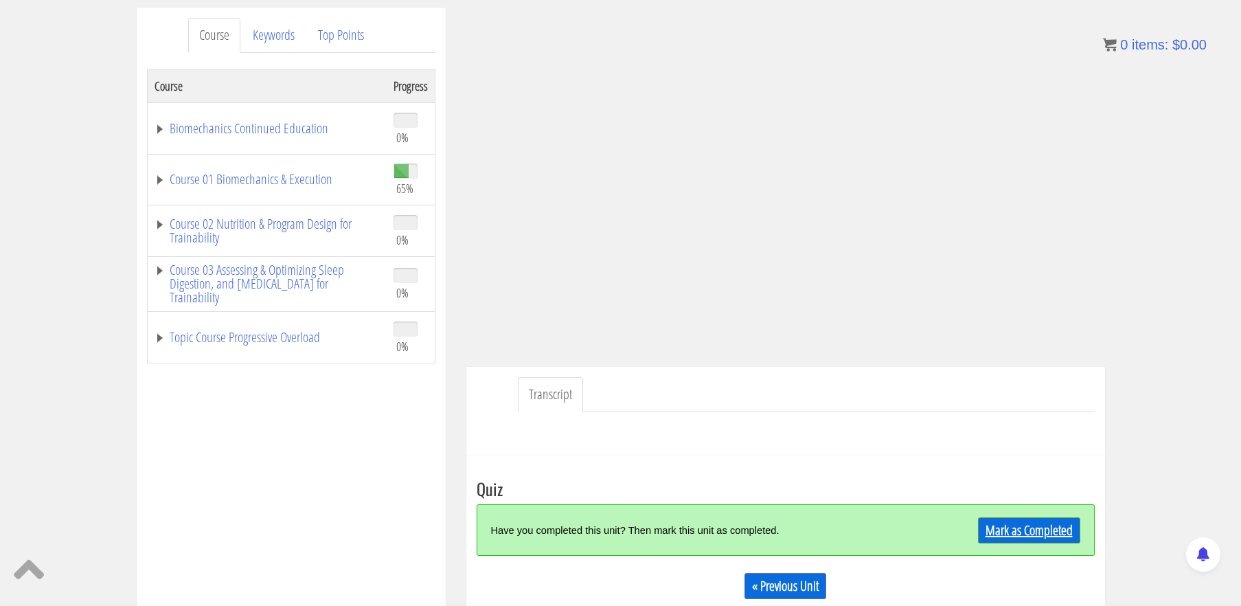
click at [1004, 520] on link "Mark as Completed" at bounding box center [1029, 530] width 102 height 26
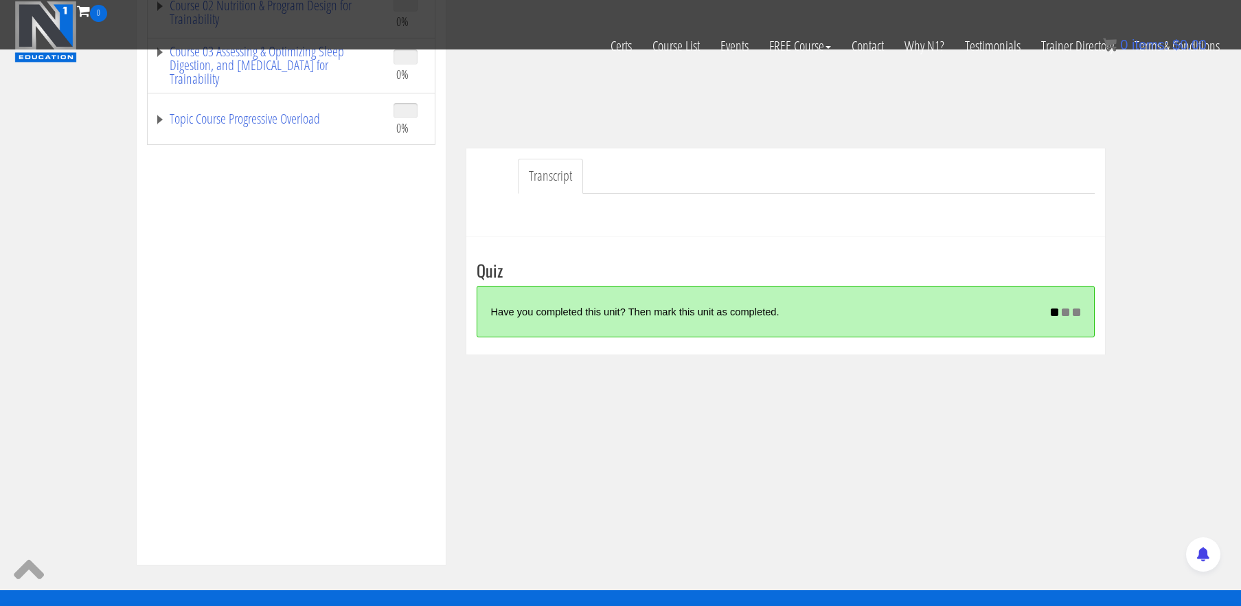
scroll to position [319, 0]
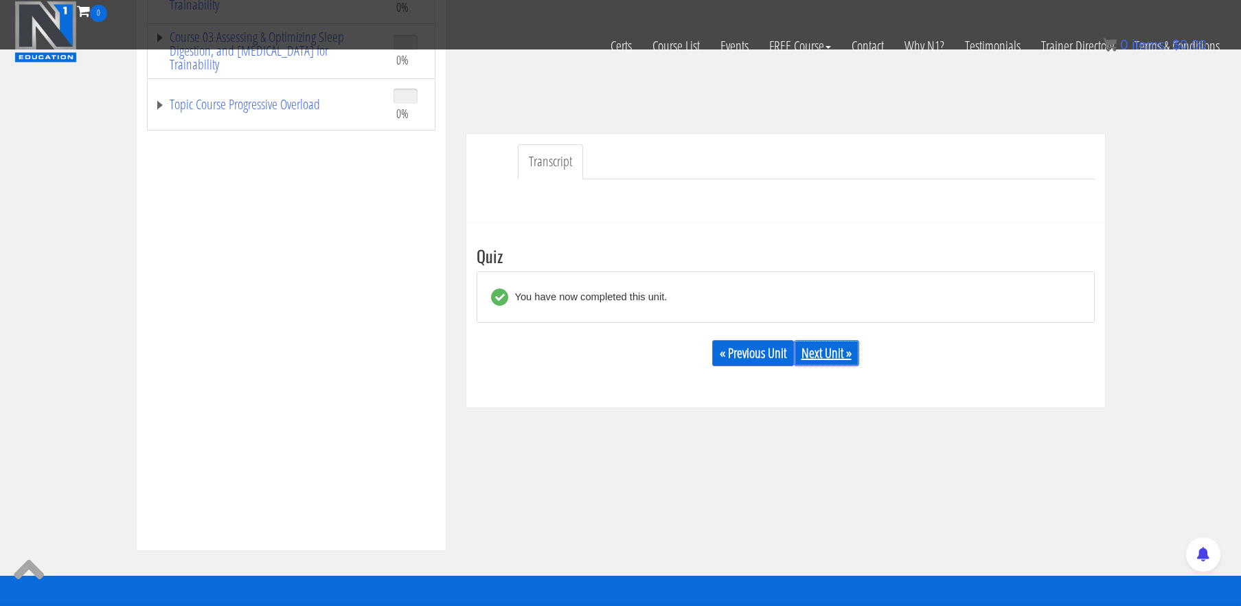
click at [814, 360] on link "Next Unit »" at bounding box center [826, 353] width 65 height 26
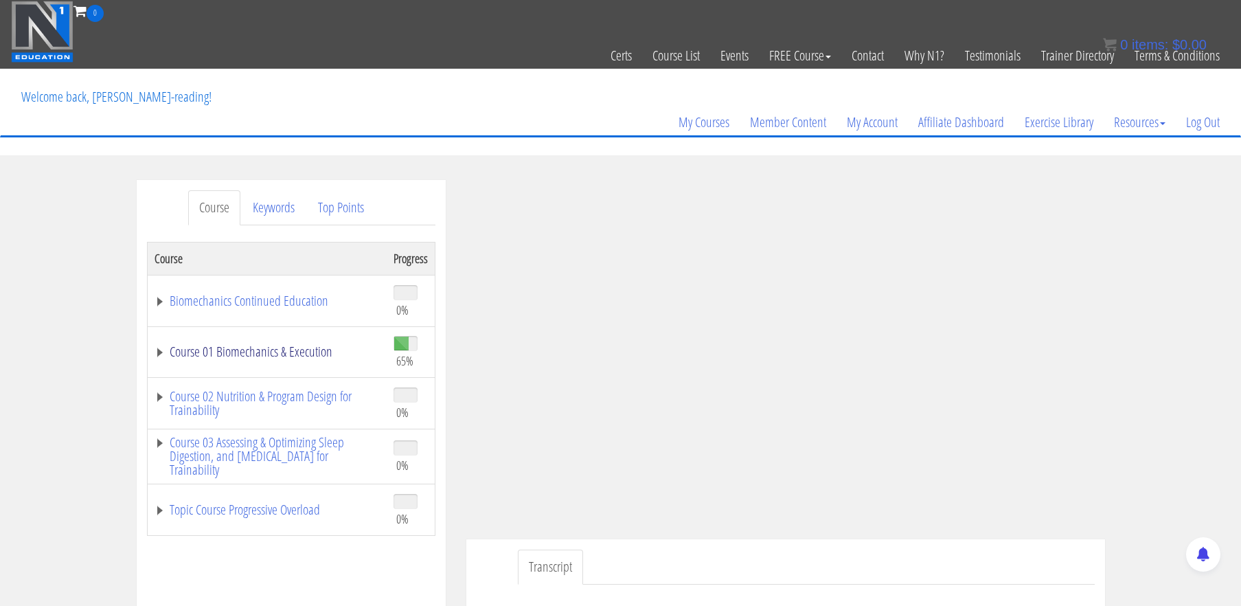
click at [302, 353] on link "Course 01 Biomechanics & Execution" at bounding box center [267, 352] width 225 height 14
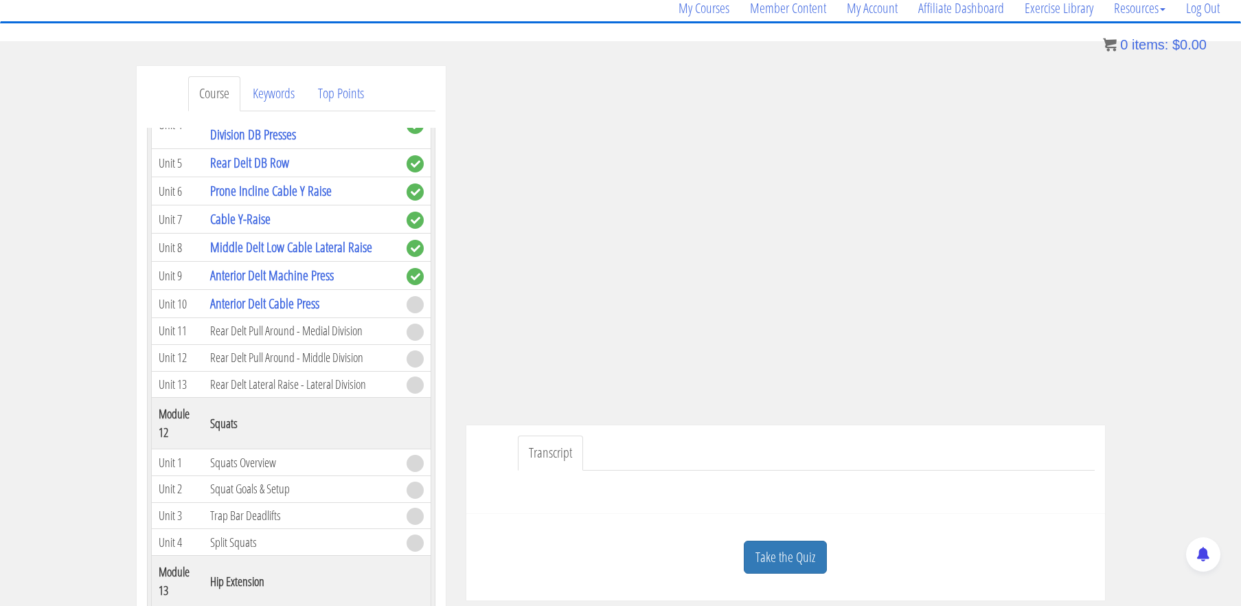
scroll to position [120, 0]
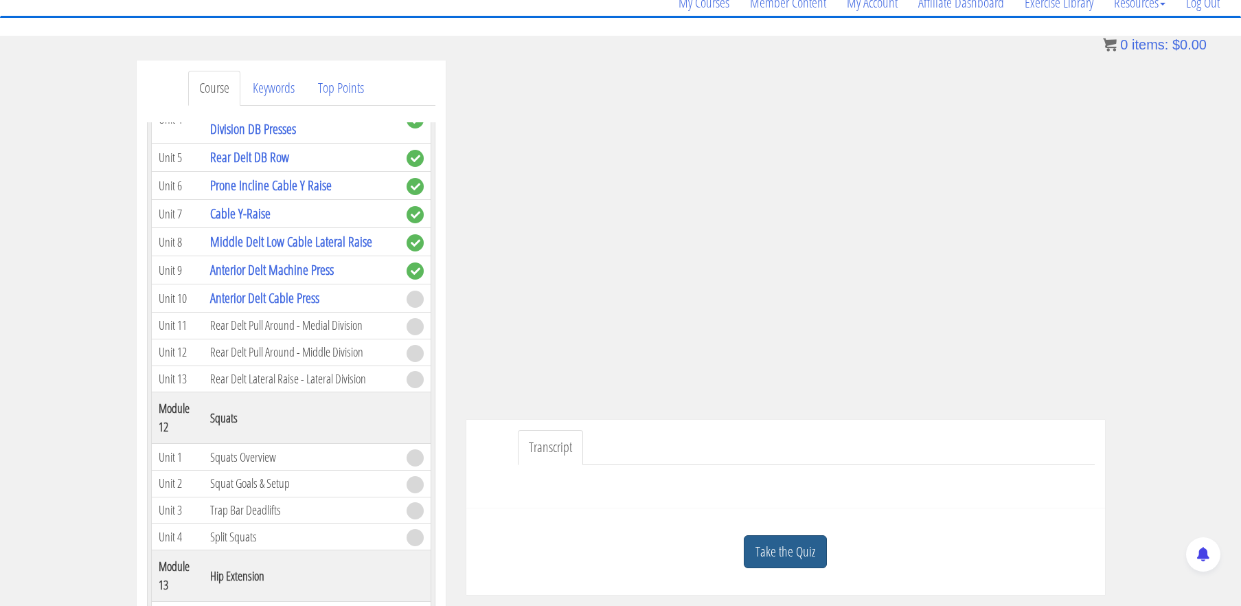
click at [799, 548] on link "Take the Quiz" at bounding box center [785, 552] width 83 height 34
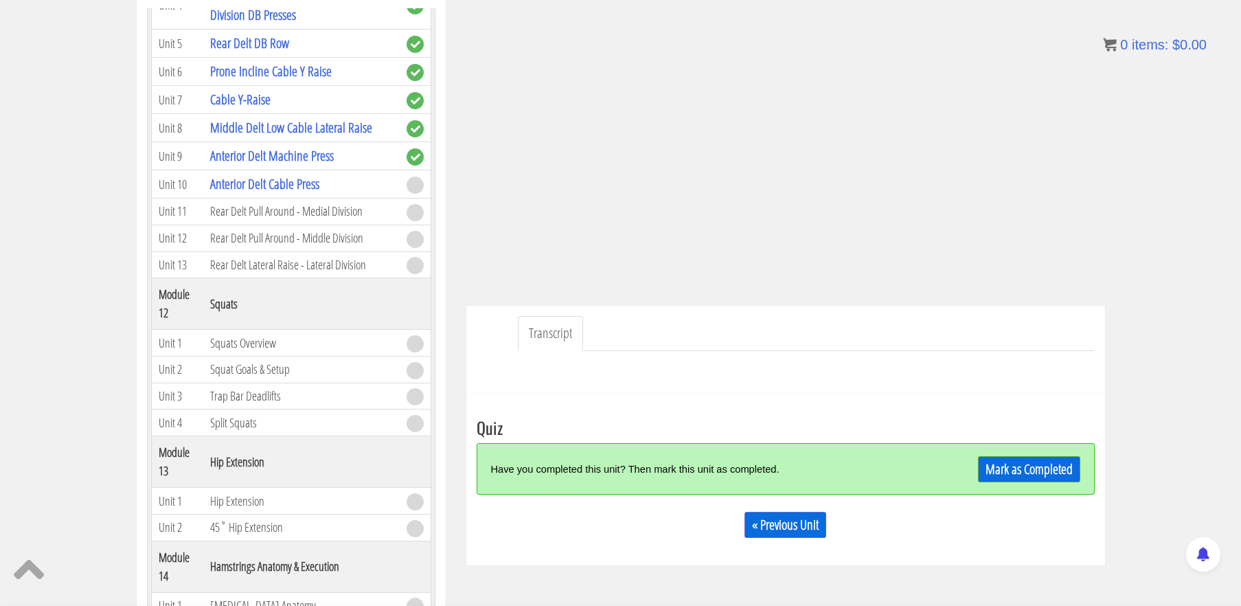
scroll to position [236, 0]
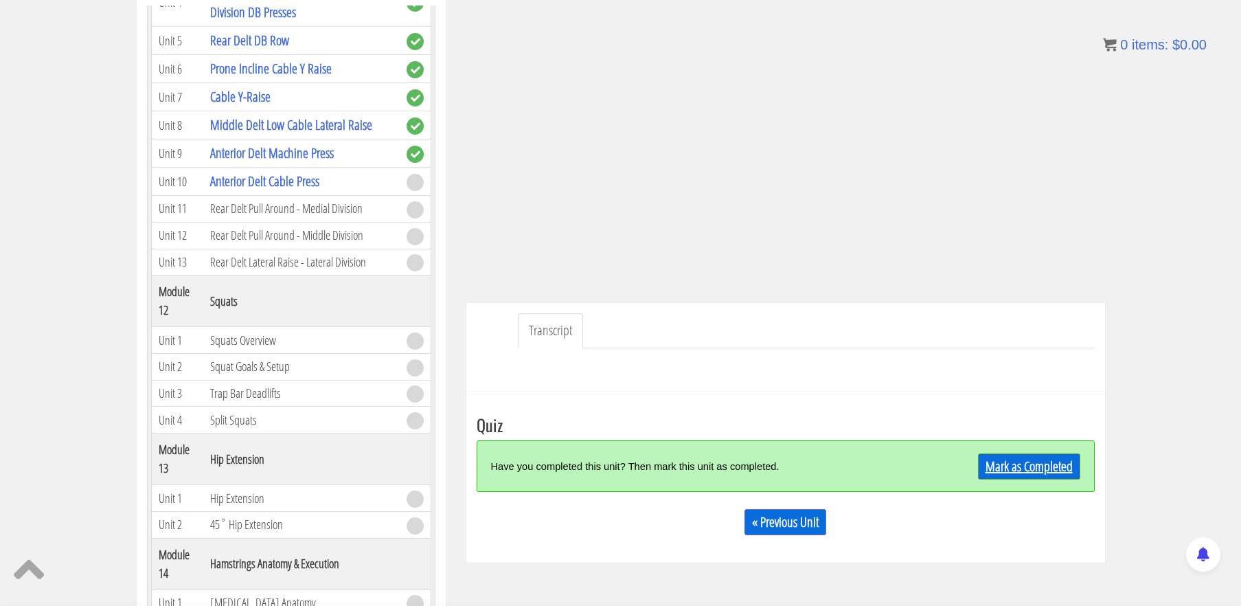
click at [1028, 466] on link "Mark as Completed" at bounding box center [1029, 466] width 102 height 26
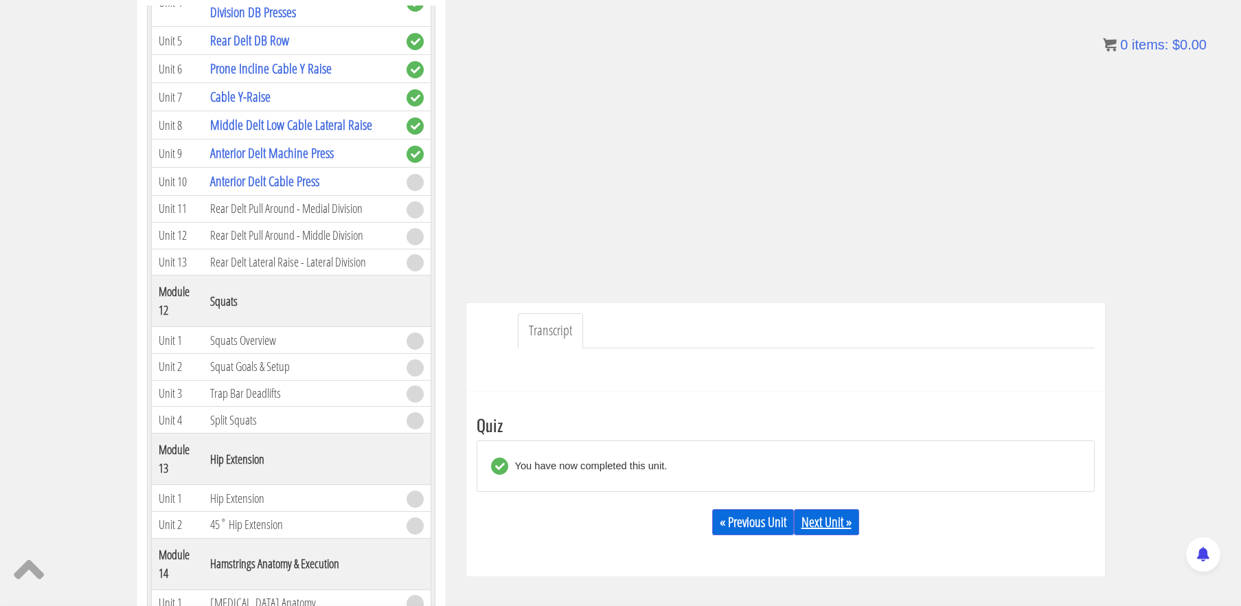
click at [815, 522] on link "Next Unit »" at bounding box center [826, 522] width 65 height 26
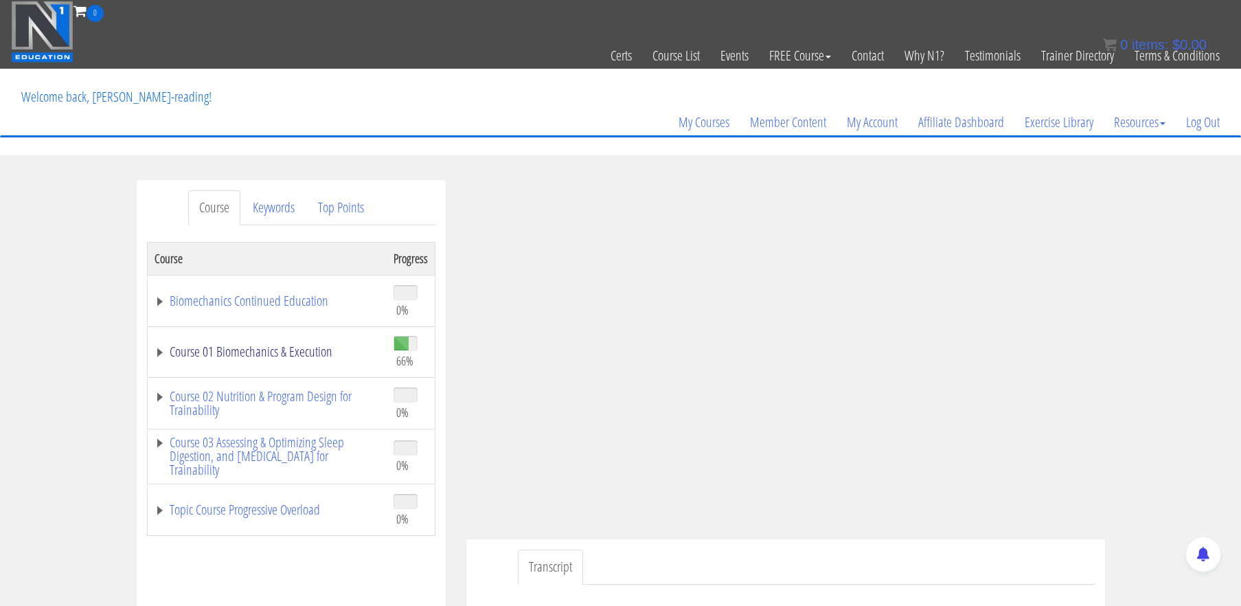
click at [283, 352] on link "Course 01 Biomechanics & Execution" at bounding box center [267, 352] width 225 height 14
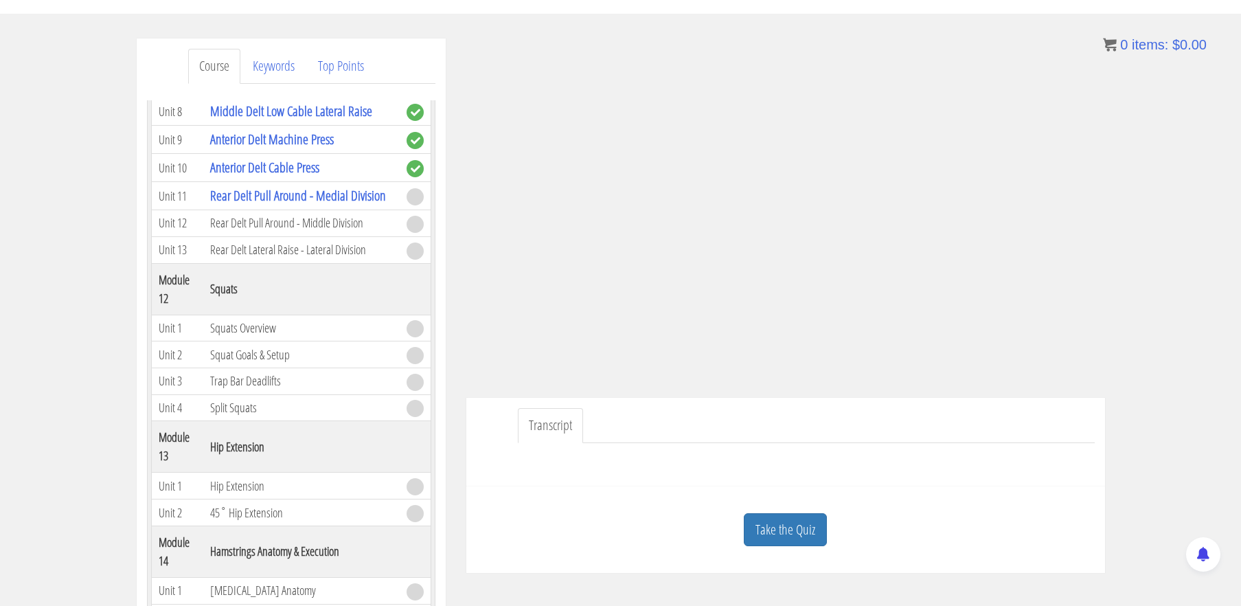
scroll to position [148, 0]
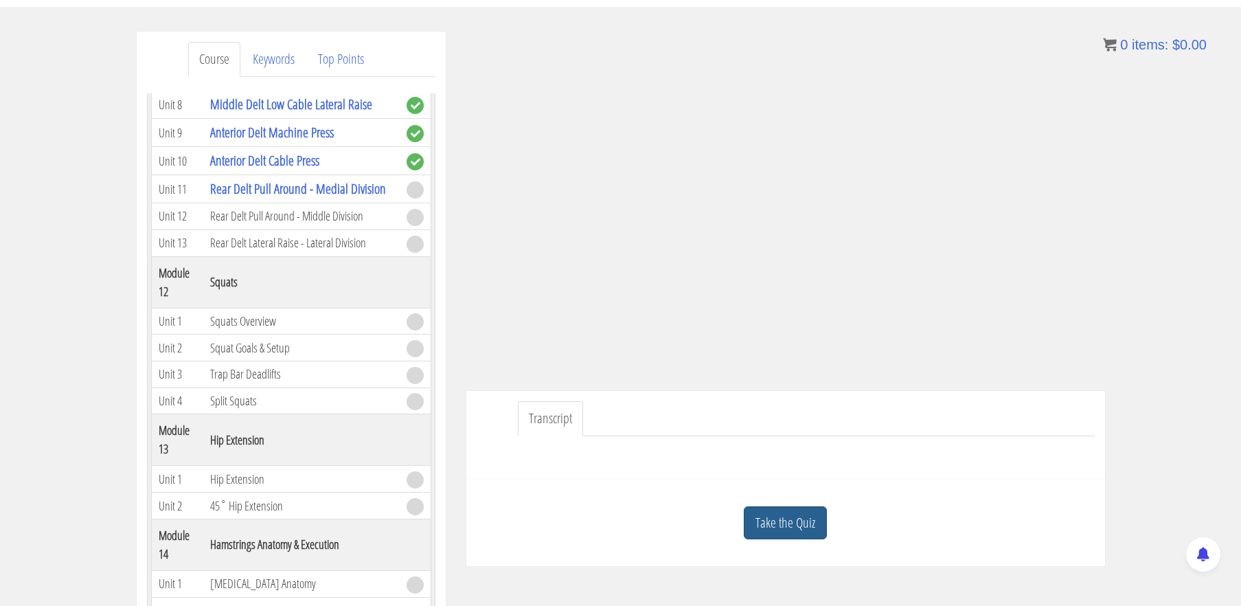
click at [797, 527] on link "Take the Quiz" at bounding box center [785, 523] width 83 height 34
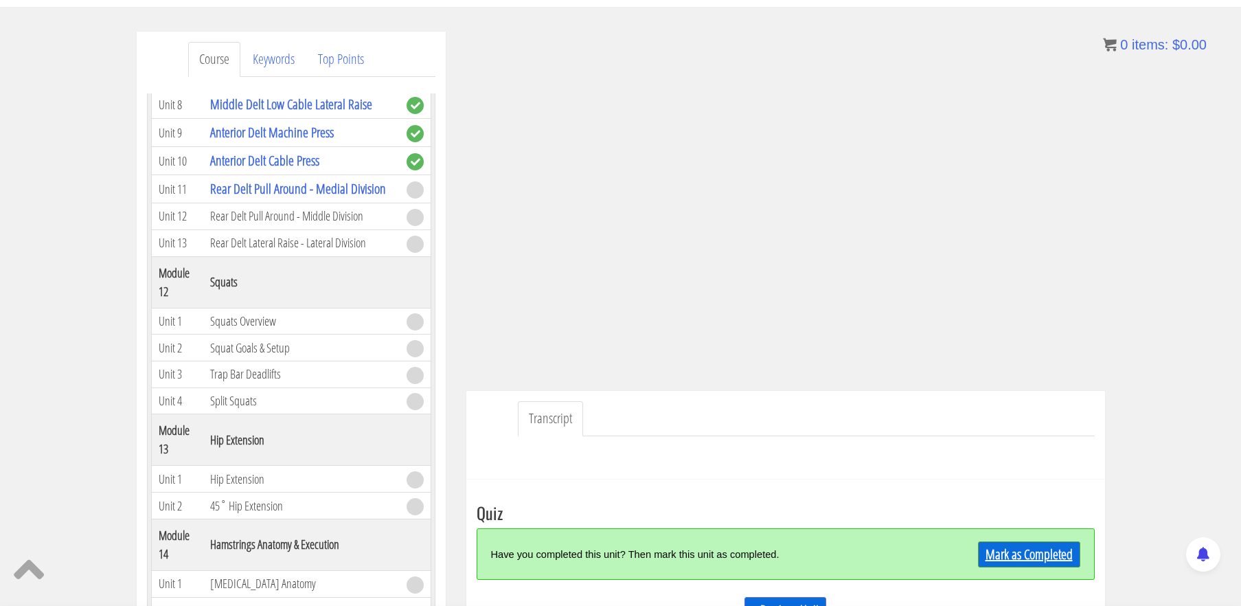
click at [1041, 560] on link "Mark as Completed" at bounding box center [1029, 554] width 102 height 26
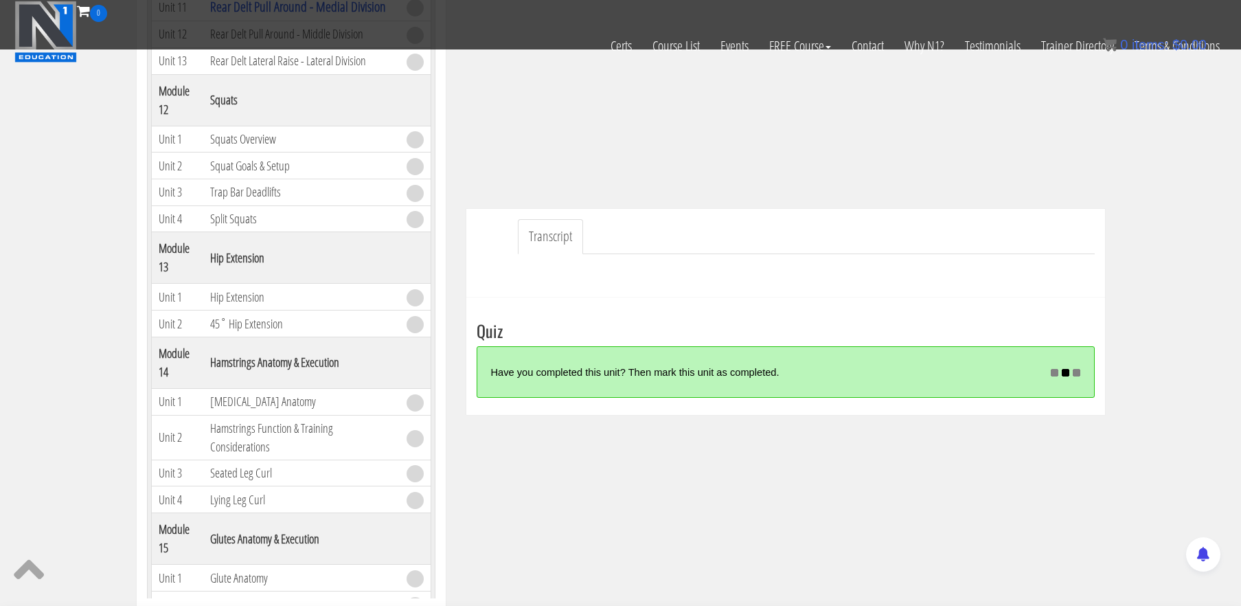
scroll to position [254, 0]
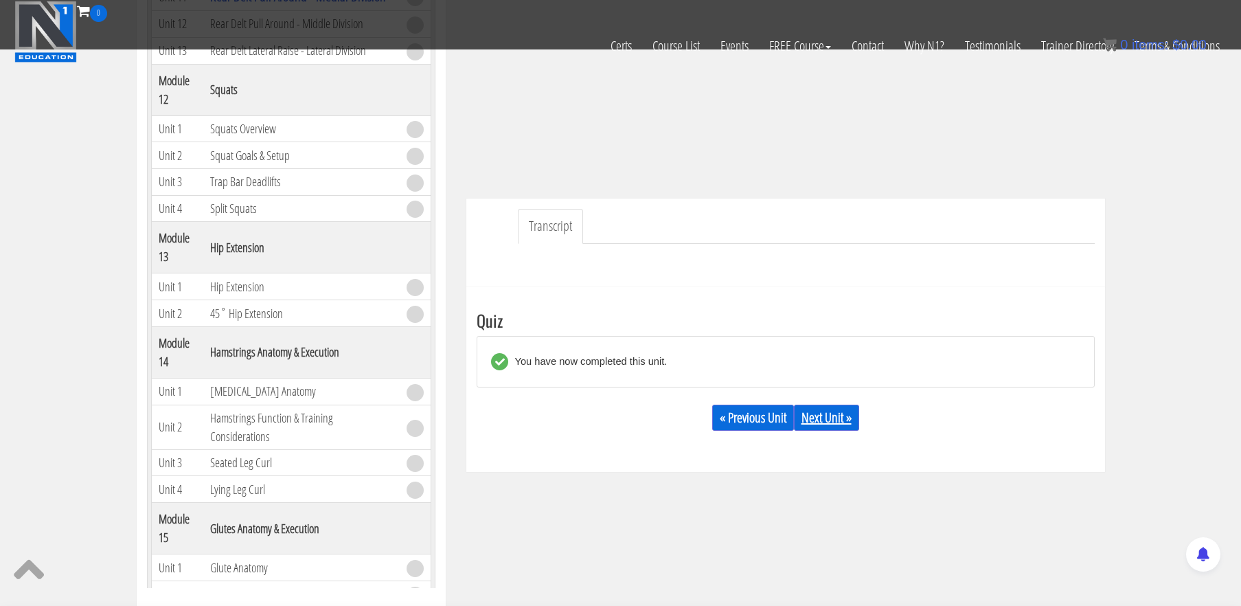
click at [838, 420] on link "Next Unit »" at bounding box center [826, 418] width 65 height 26
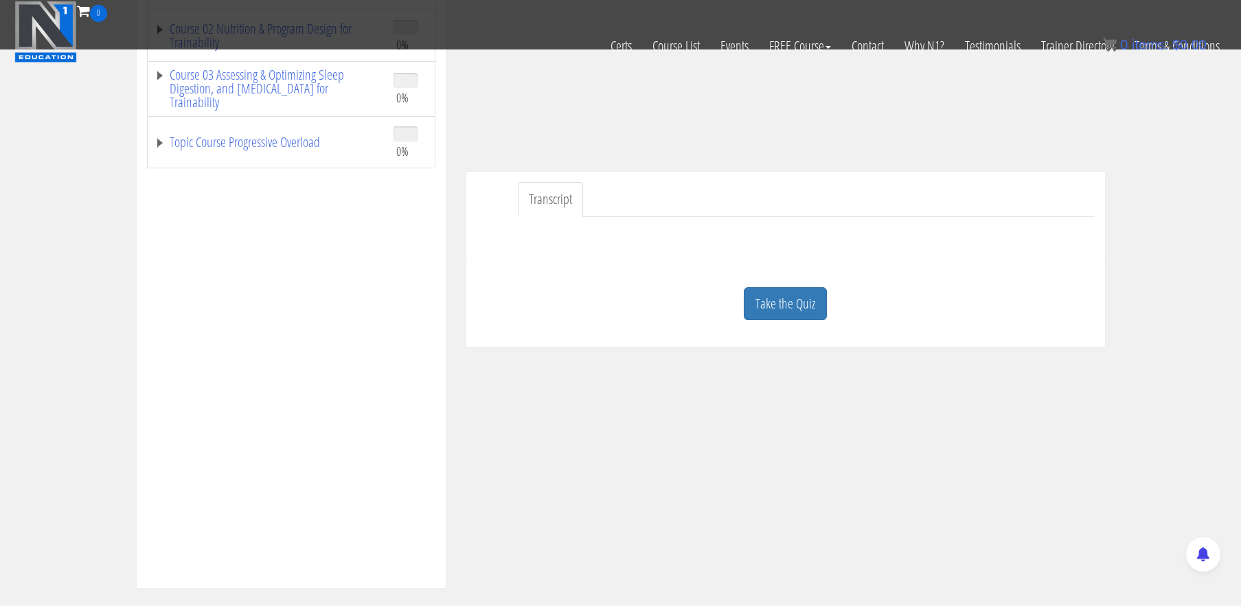
scroll to position [280, 0]
click at [797, 301] on link "Take the Quiz" at bounding box center [785, 306] width 83 height 34
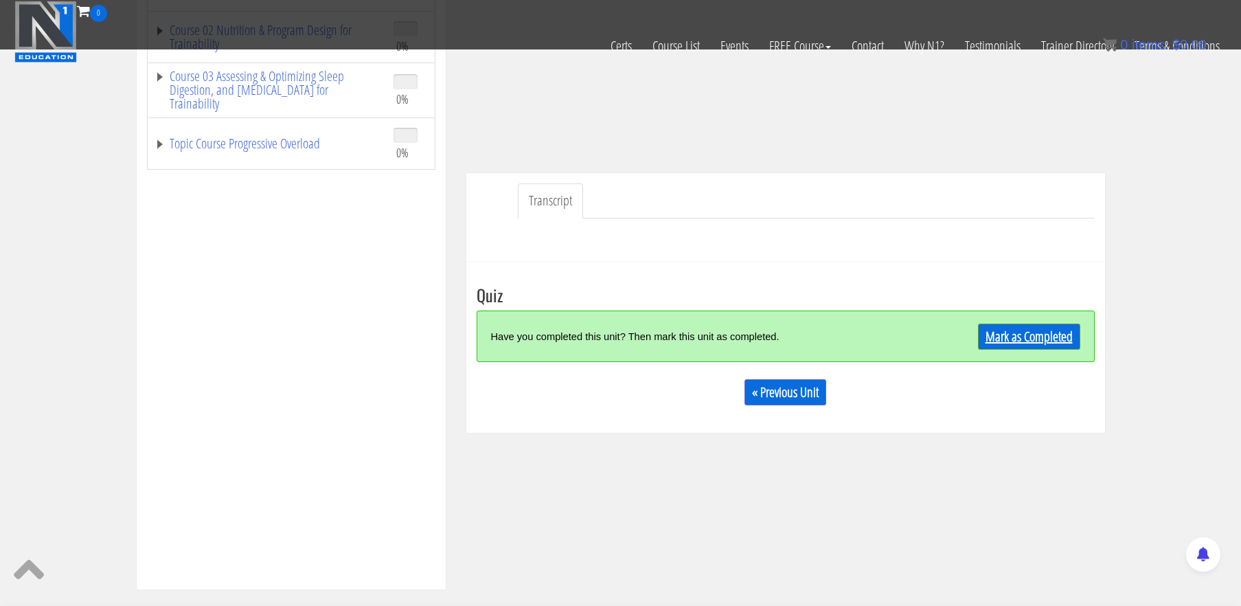
click at [1005, 346] on link "Mark as Completed" at bounding box center [1029, 337] width 102 height 26
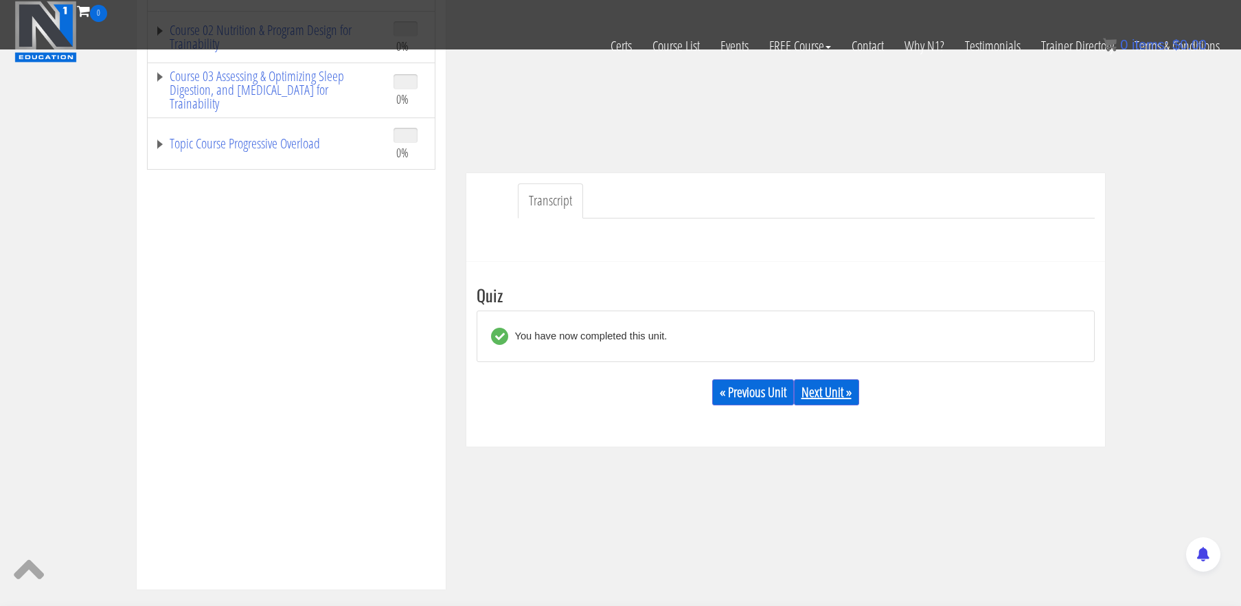
click at [826, 385] on link "Next Unit »" at bounding box center [826, 392] width 65 height 26
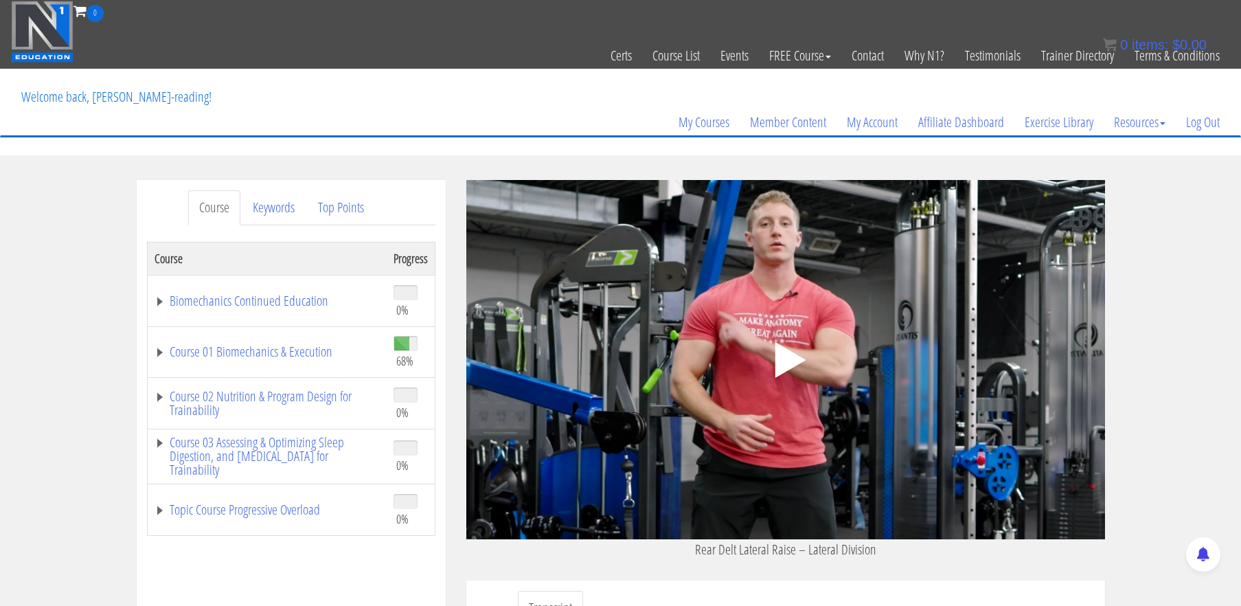
click at [950, 379] on div ".a{fill:#000;opacity:0.65;}.b{fill:#fff;opacity:1.0;} .fp-color-play{opacity:0.…" at bounding box center [785, 359] width 639 height 359
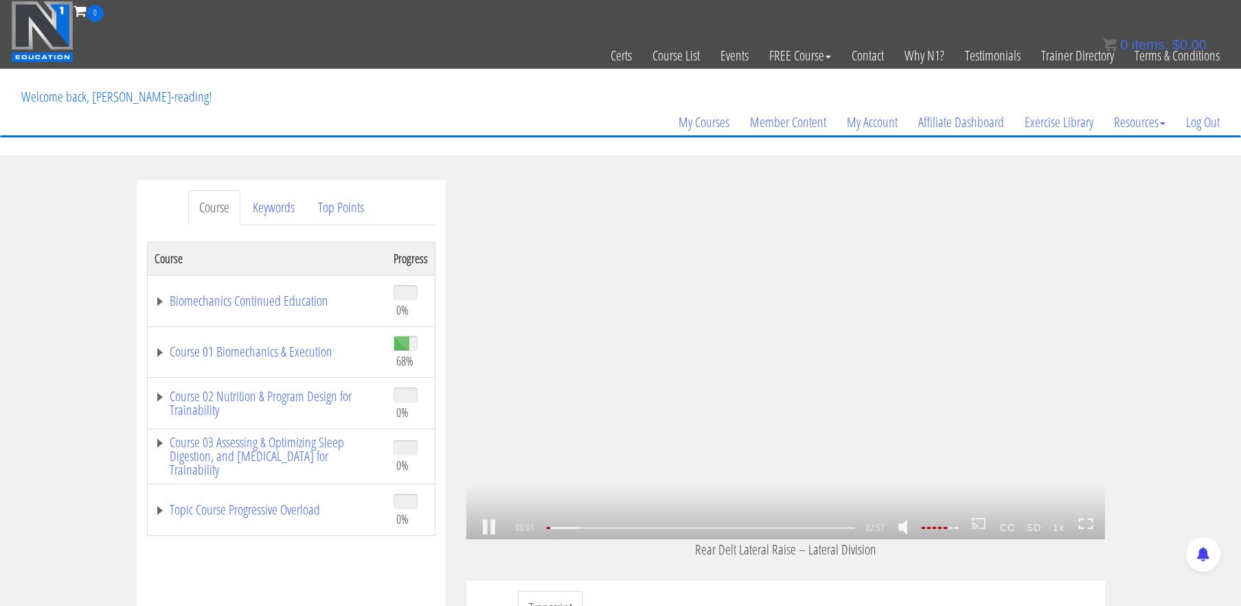
click at [1089, 525] on icon at bounding box center [1085, 524] width 15 height 12
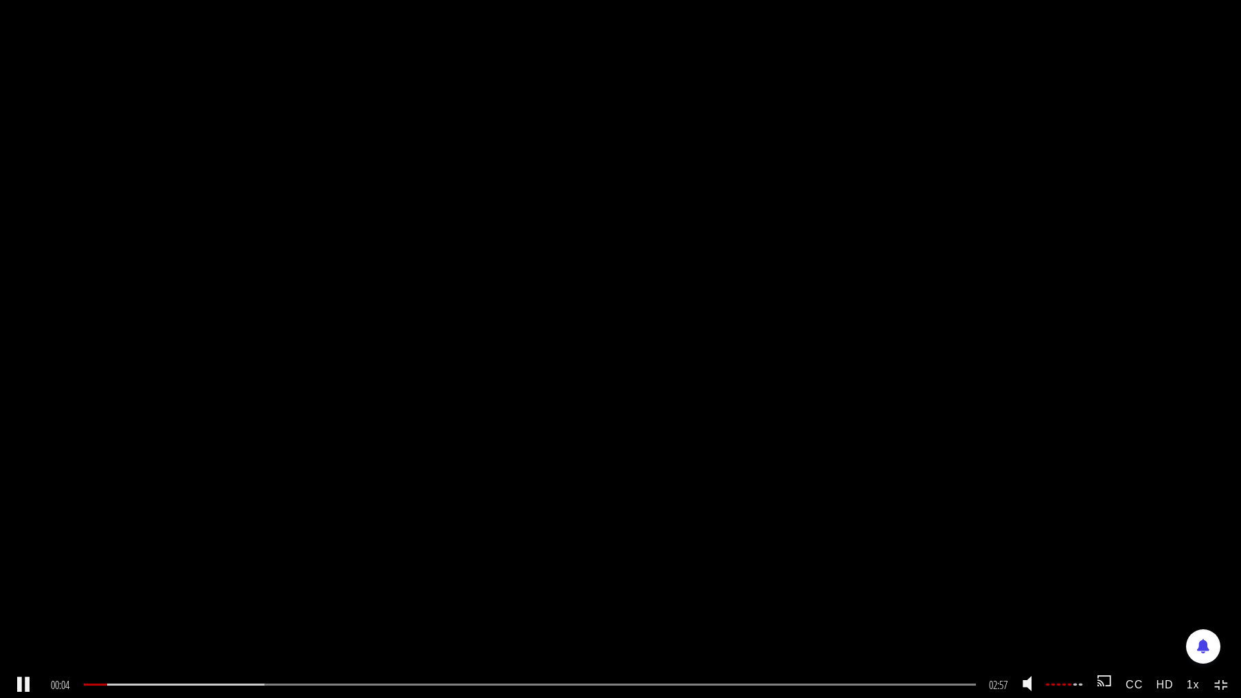
click at [1045, 564] on div ".a{fill:#000;opacity:0.65;}.b{fill:#fff;opacity:1.0;} .fp-color-play{opacity:0.…" at bounding box center [620, 349] width 1241 height 698
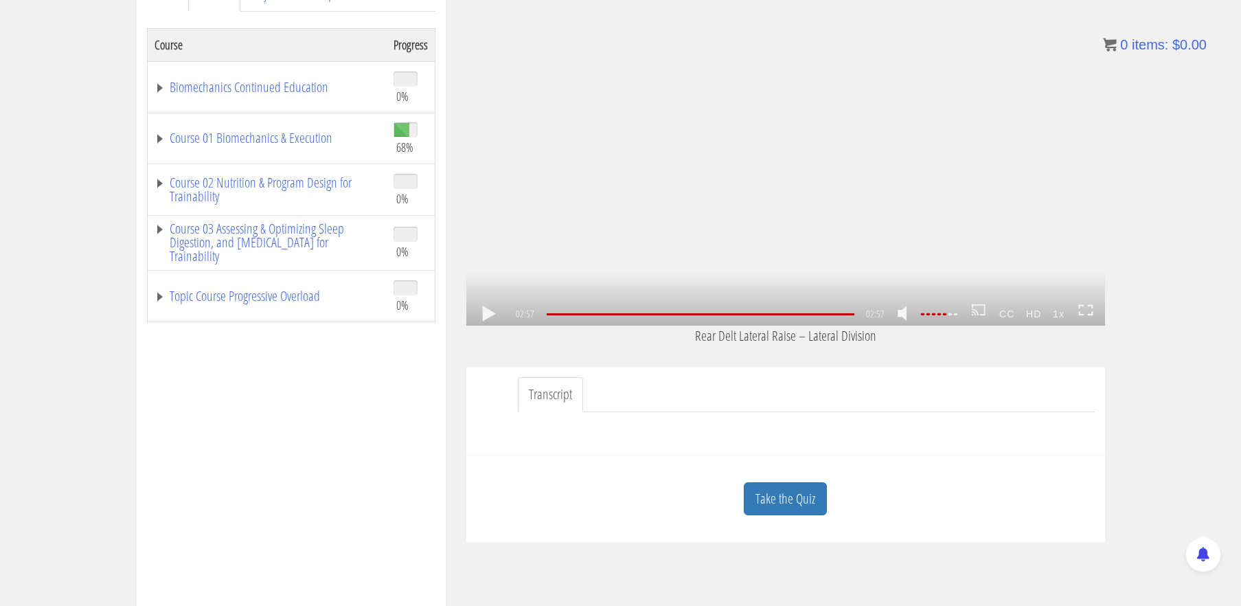
scroll to position [216, 0]
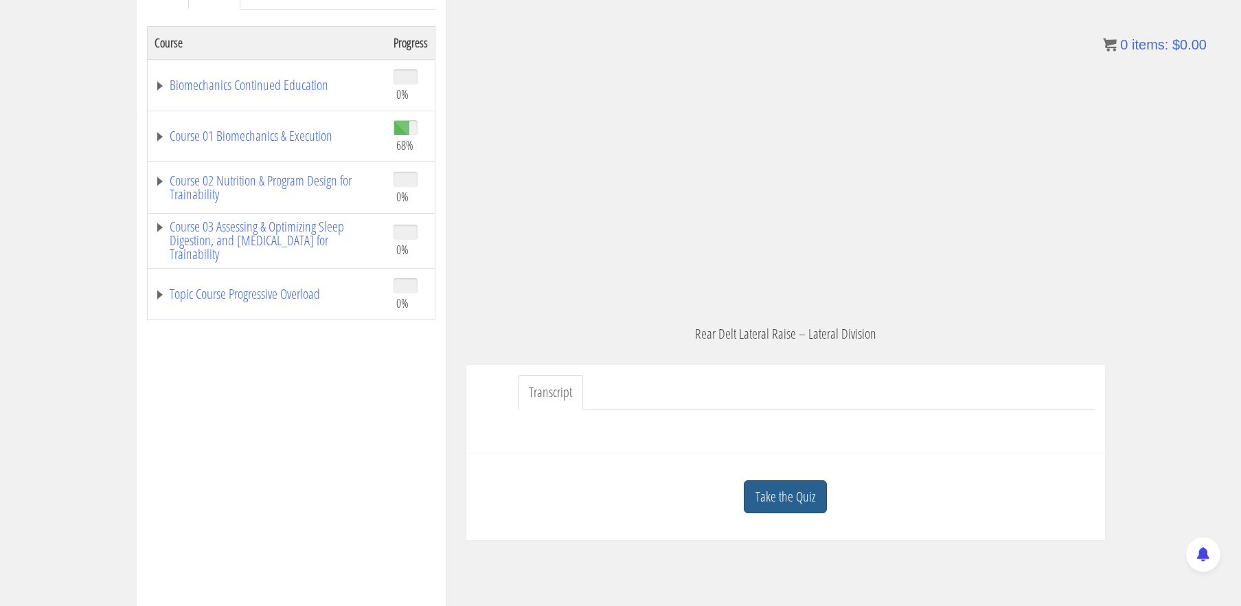
click at [808, 492] on link "Take the Quiz" at bounding box center [785, 497] width 83 height 34
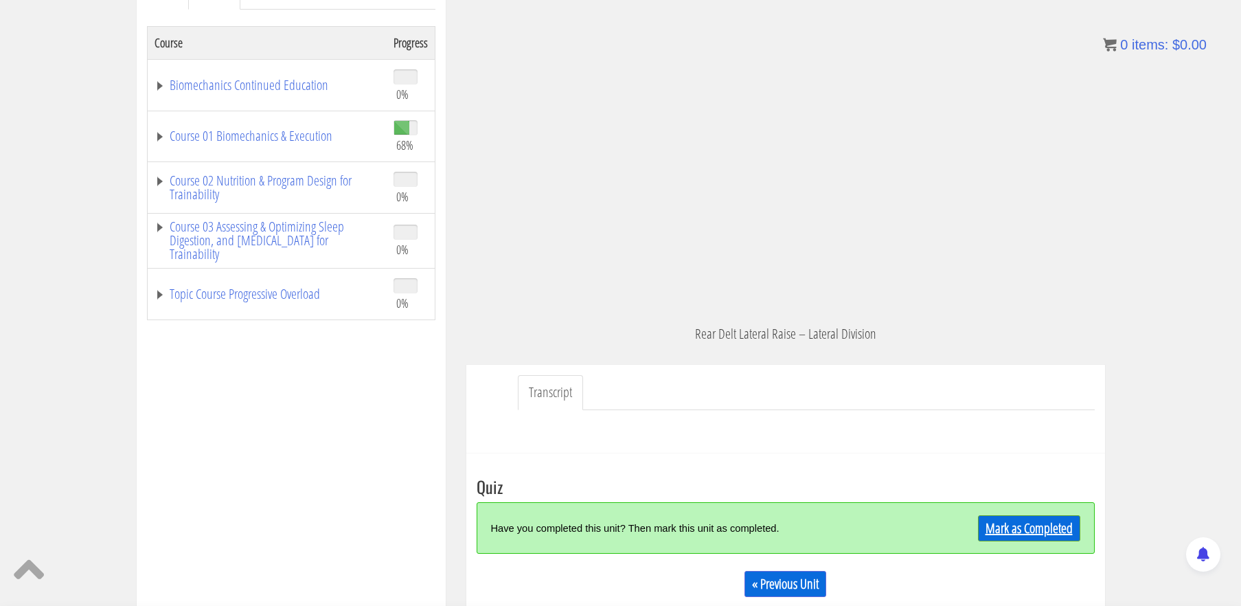
click at [1028, 525] on link "Mark as Completed" at bounding box center [1029, 528] width 102 height 26
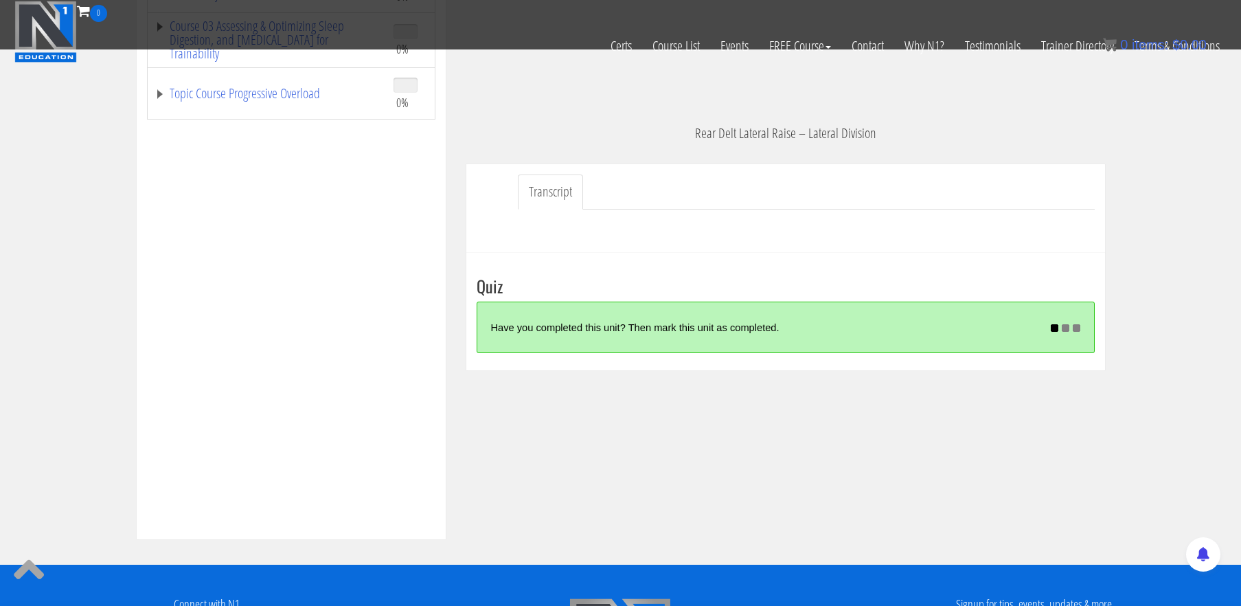
scroll to position [331, 0]
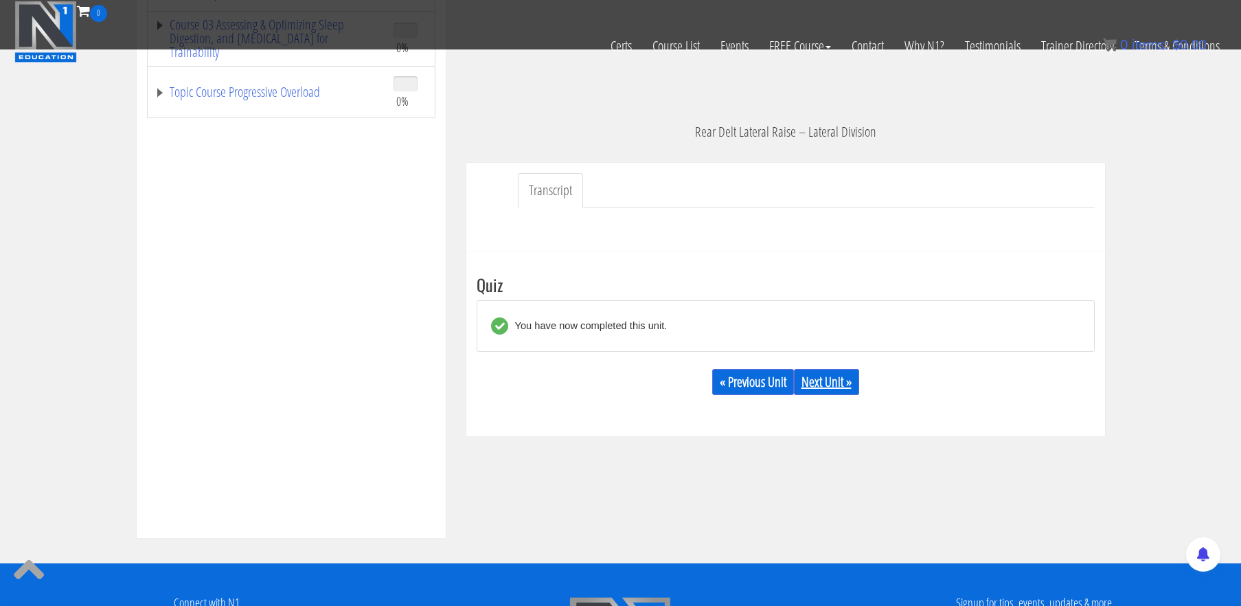
click at [839, 378] on link "Next Unit »" at bounding box center [826, 382] width 65 height 26
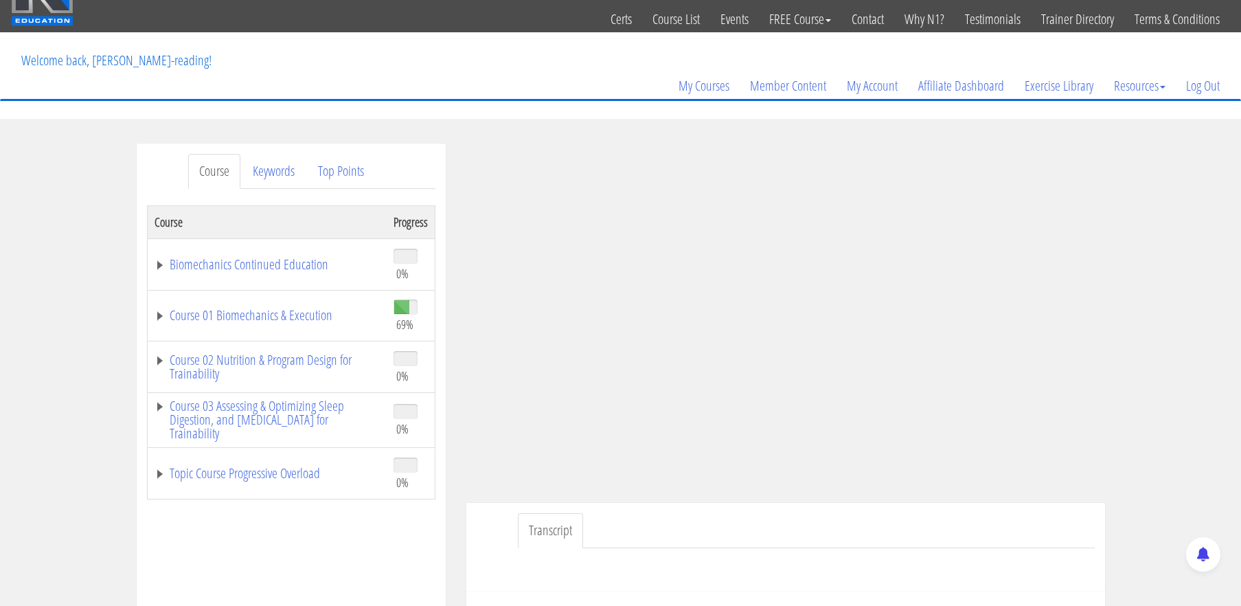
scroll to position [38, 0]
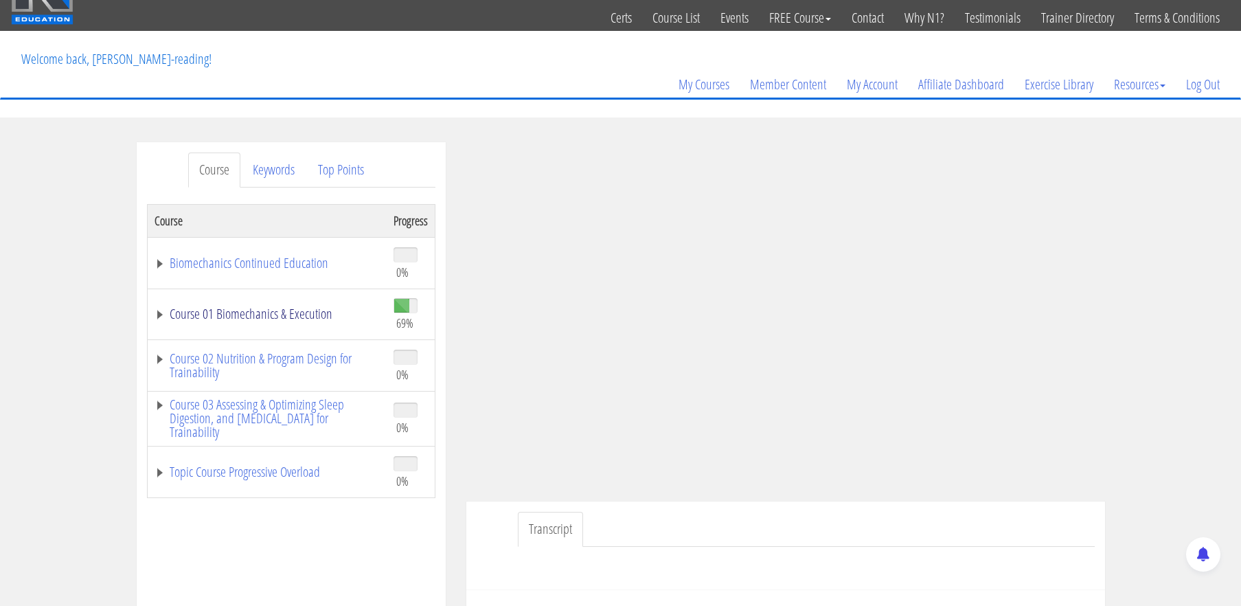
click at [280, 320] on link "Course 01 Biomechanics & Execution" at bounding box center [267, 314] width 225 height 14
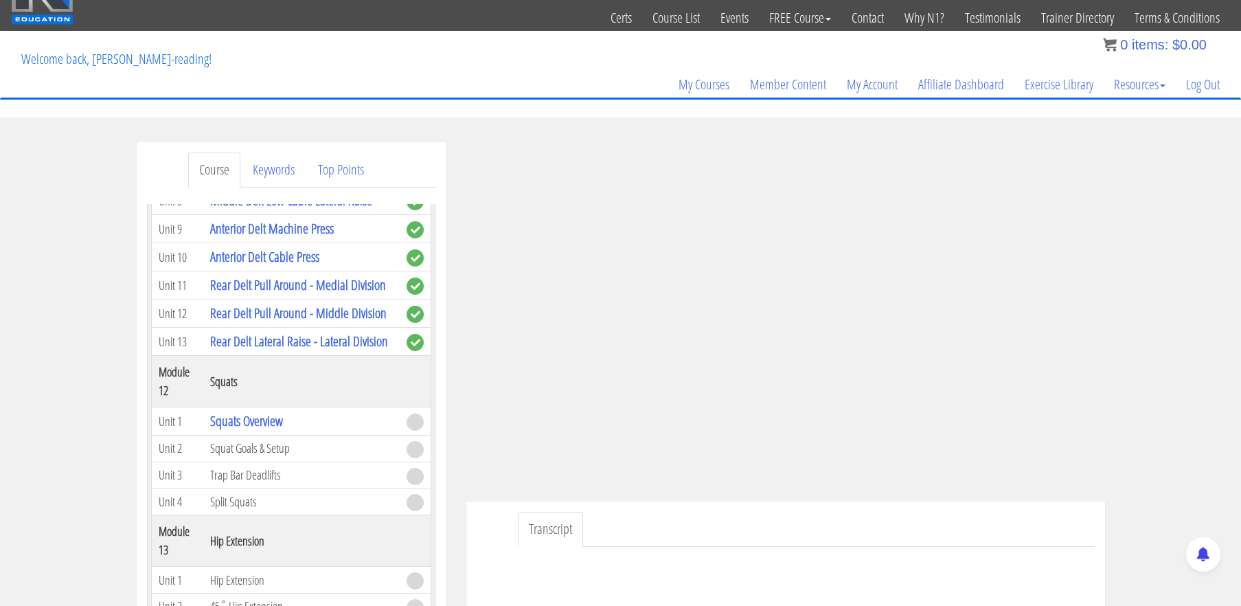
scroll to position [3112, 0]
